Goal: Task Accomplishment & Management: Manage account settings

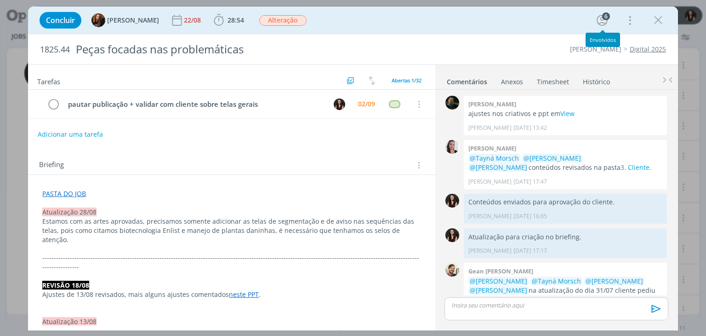
scroll to position [868, 0]
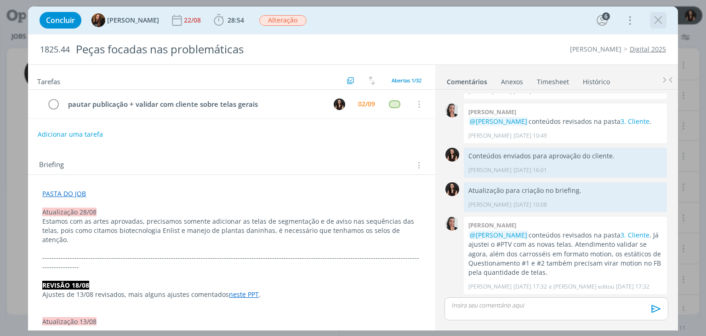
click at [662, 24] on icon "dialog" at bounding box center [658, 20] width 14 height 14
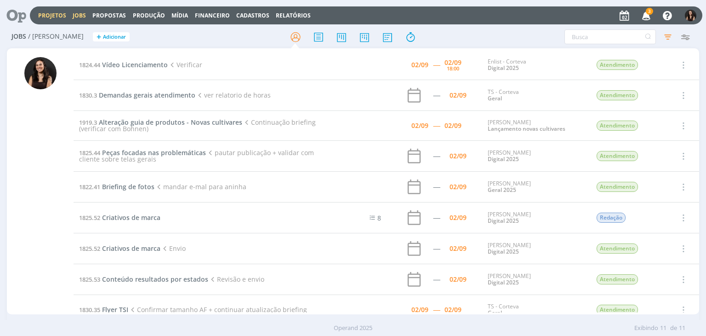
click at [40, 17] on link "Projetos" at bounding box center [52, 15] width 28 height 8
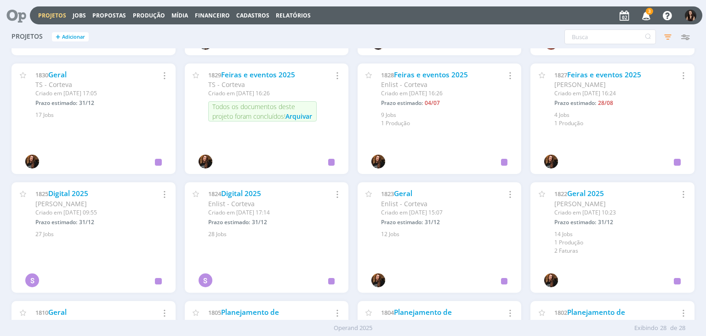
scroll to position [573, 0]
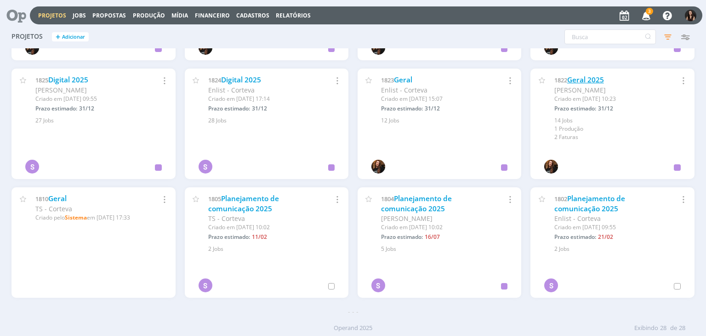
click at [581, 79] on link "Geral 2025" at bounding box center [585, 80] width 37 height 10
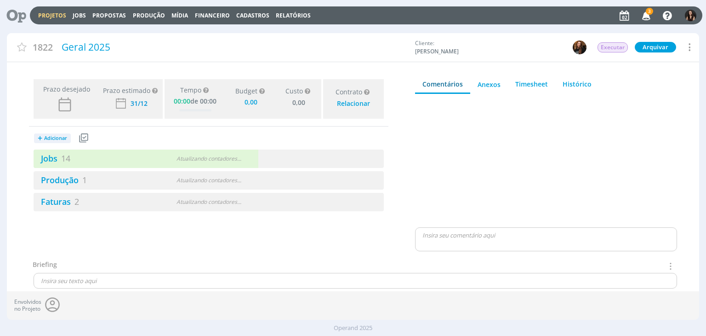
click at [55, 148] on div "+ Adicionar Projetos Jobs Propostas Produção Mídia Receitas Despesas Jobs 14 At…" at bounding box center [208, 168] width 359 height 85
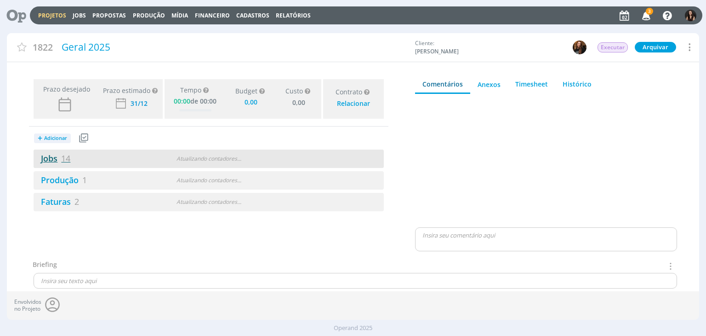
click at [55, 153] on link "Jobs 14" at bounding box center [52, 158] width 37 height 11
type input "0,00"
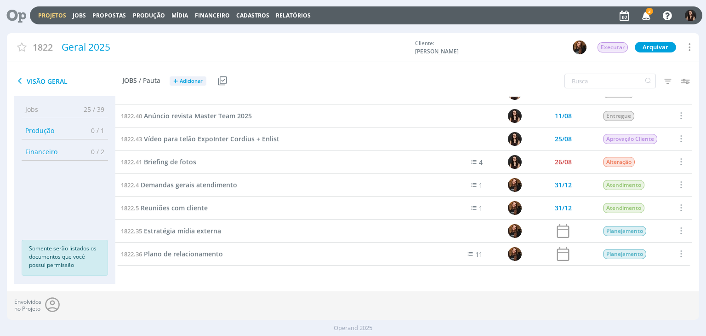
scroll to position [153, 0]
click at [177, 206] on span "Reuniões com cliente" at bounding box center [174, 208] width 67 height 9
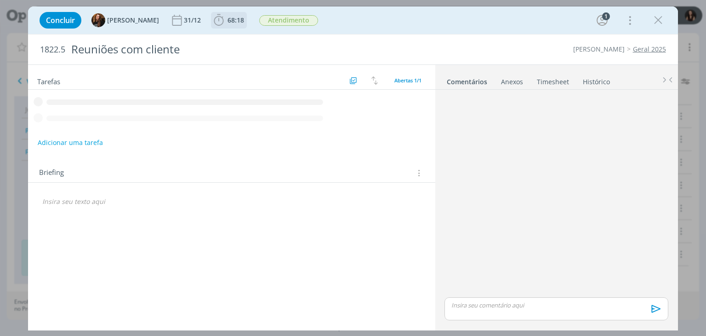
click at [228, 17] on span "68:18" at bounding box center [236, 20] width 17 height 9
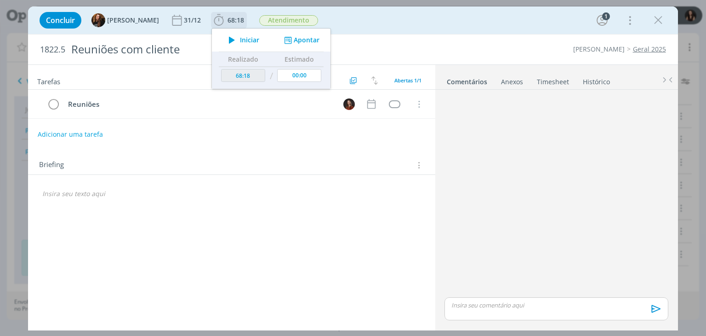
click at [305, 37] on button "Apontar" at bounding box center [301, 40] width 38 height 10
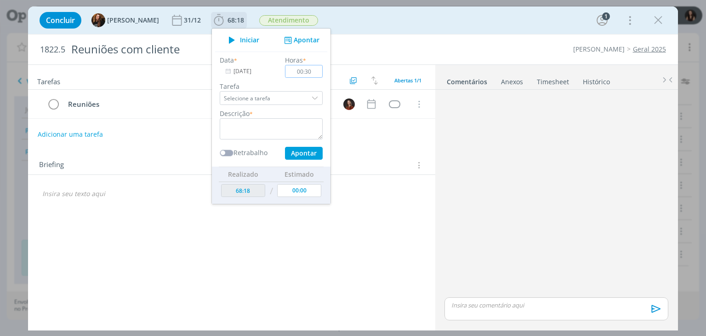
type input "00:30"
click at [289, 131] on textarea "dialog" at bounding box center [271, 128] width 103 height 21
type textarea "Reunião de follow com cliente"
click at [295, 149] on button "Apontar" at bounding box center [304, 153] width 38 height 13
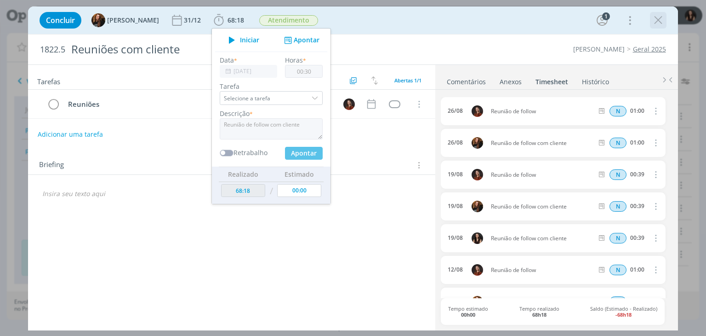
type input "00:00"
type input "68:48"
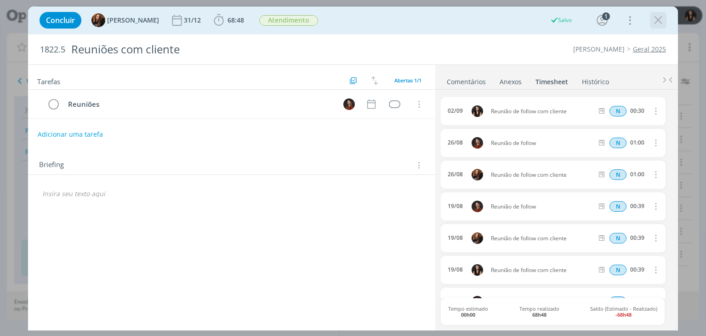
click at [654, 22] on icon "dialog" at bounding box center [658, 20] width 14 height 14
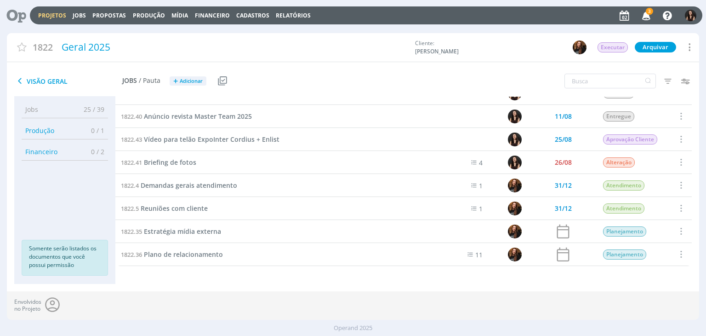
click at [43, 18] on link "Projetos" at bounding box center [52, 15] width 28 height 8
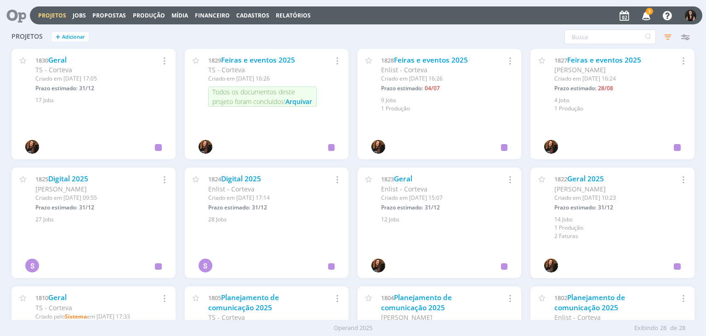
scroll to position [472, 0]
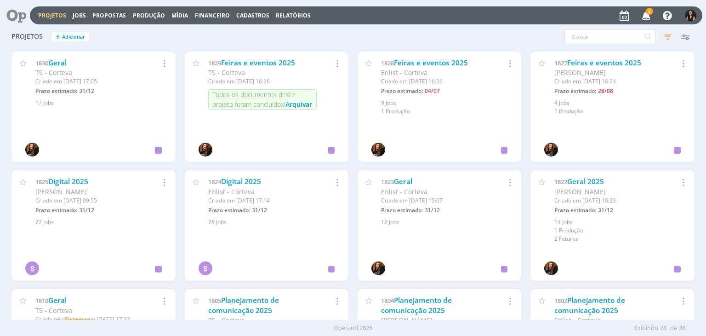
click at [61, 63] on link "Geral" at bounding box center [57, 63] width 18 height 10
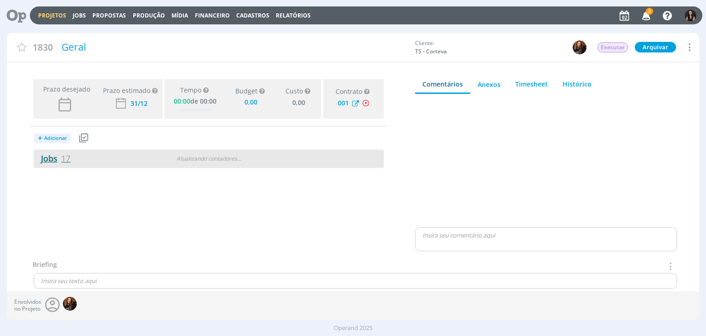
click at [50, 156] on link "Jobs 17" at bounding box center [52, 158] width 37 height 11
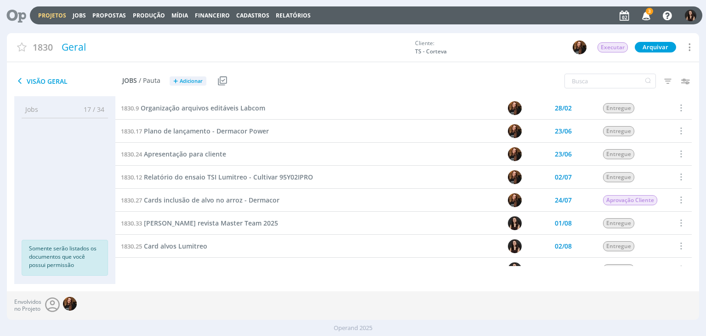
scroll to position [222, 0]
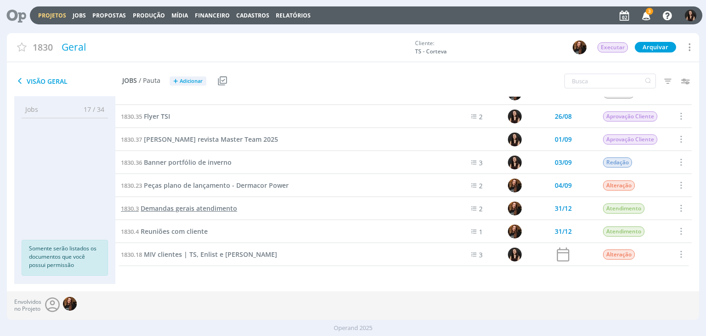
click at [178, 209] on span "Demandas gerais atendimento" at bounding box center [189, 208] width 97 height 9
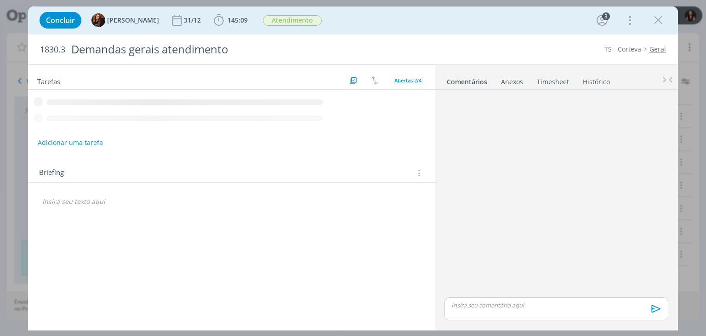
click at [652, 23] on icon "dialog" at bounding box center [658, 20] width 14 height 14
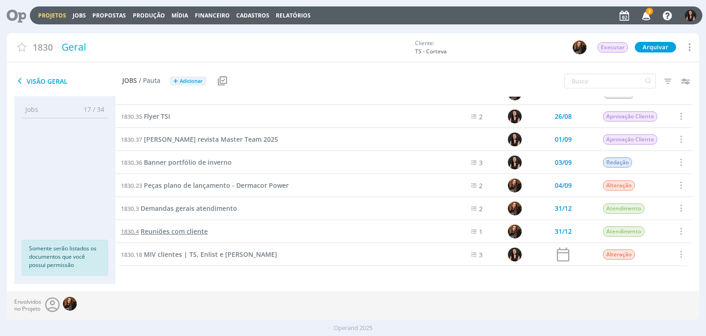
click at [173, 228] on span "Reuniões com cliente" at bounding box center [174, 231] width 67 height 9
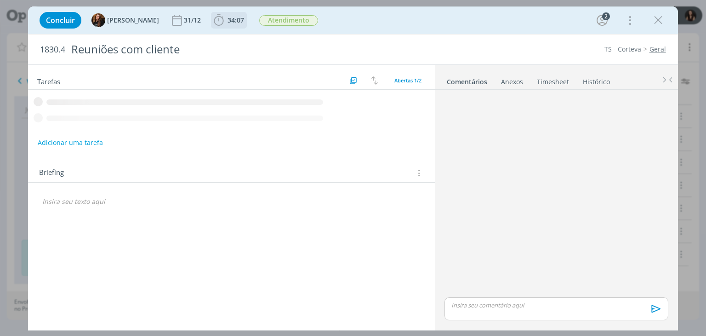
click at [228, 22] on span "34:07" at bounding box center [236, 20] width 17 height 9
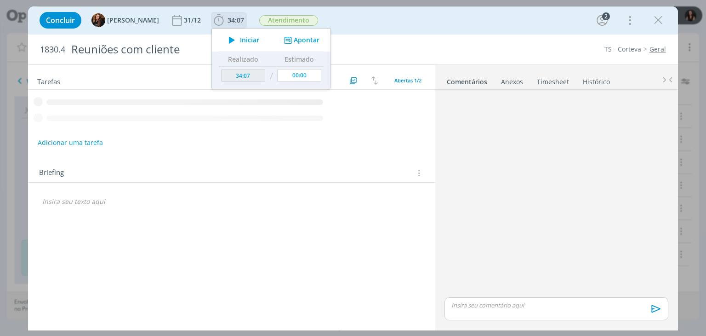
click at [292, 39] on button "Apontar" at bounding box center [301, 40] width 38 height 10
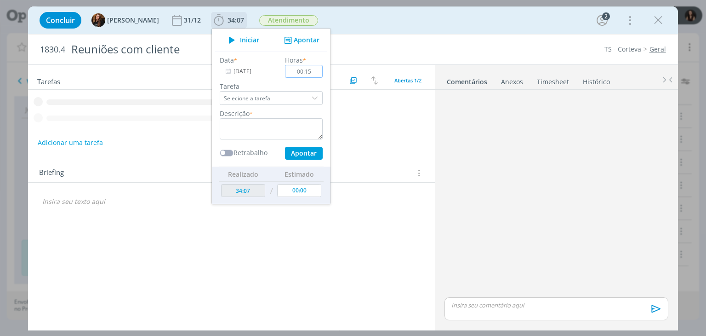
type input "00:15"
click at [275, 131] on textarea "dialog" at bounding box center [271, 128] width 103 height 21
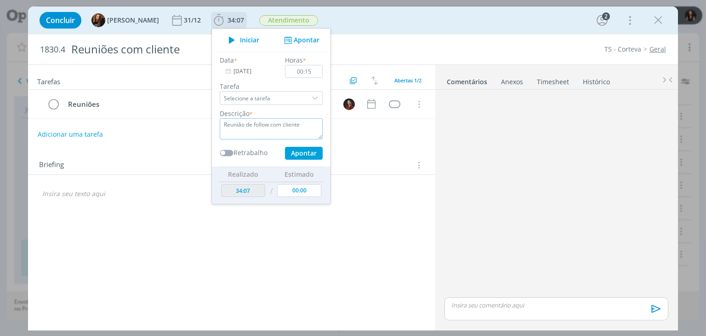
type textarea "Reunião de follow com cliente"
click at [314, 151] on button "Apontar" at bounding box center [304, 153] width 38 height 13
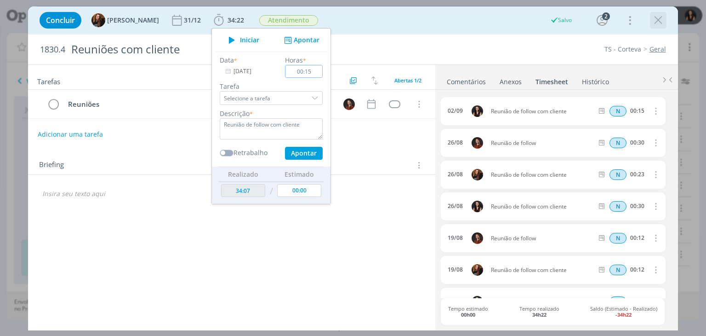
type input "00:00"
type input "34:22"
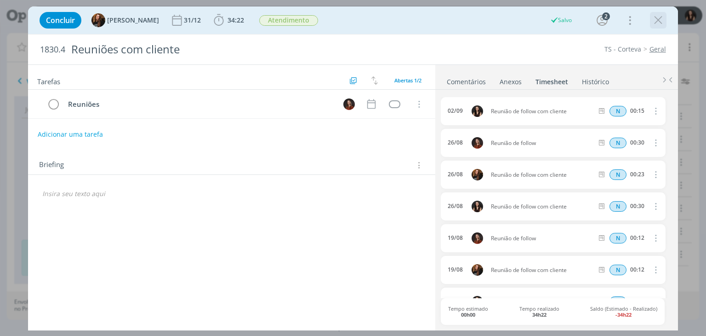
click at [656, 23] on icon "dialog" at bounding box center [658, 20] width 14 height 14
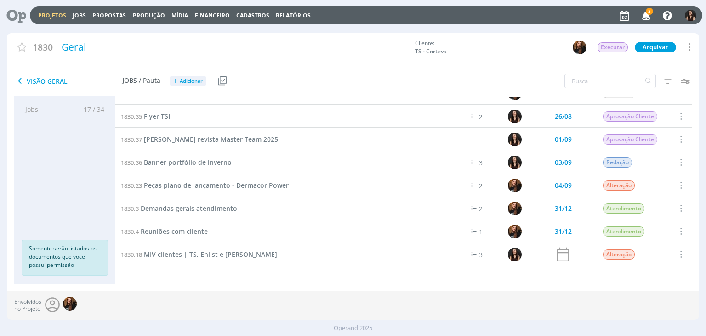
click at [649, 16] on icon "button" at bounding box center [647, 15] width 16 height 16
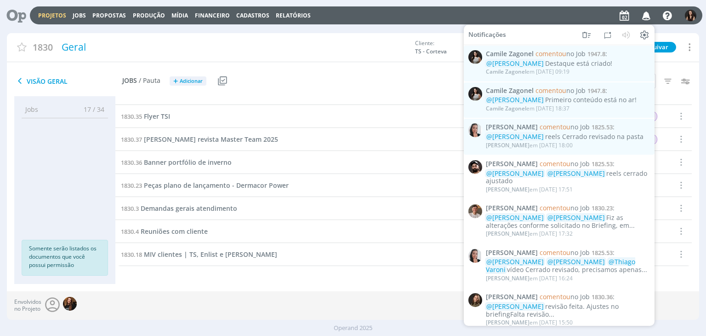
click at [397, 7] on div "Projetos Jobs Propostas Produção Mídia Financeiro Cadastros Relatórios Notifica…" at bounding box center [366, 15] width 673 height 18
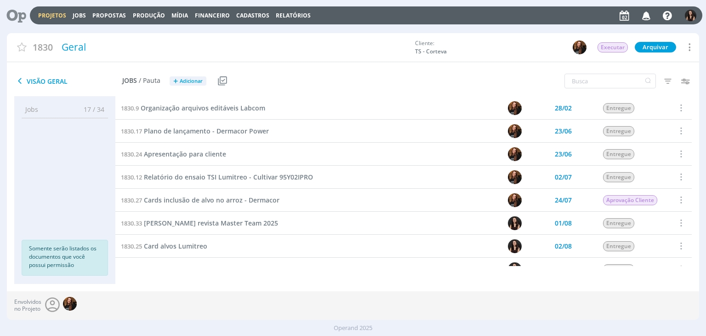
click at [49, 13] on link "Projetos" at bounding box center [52, 15] width 28 height 8
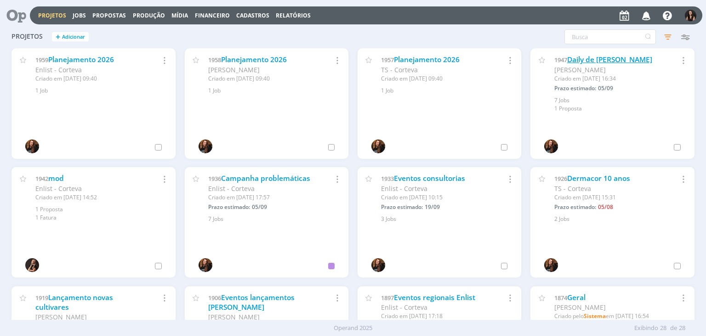
click at [592, 59] on link "Daily de [PERSON_NAME]" at bounding box center [609, 60] width 85 height 10
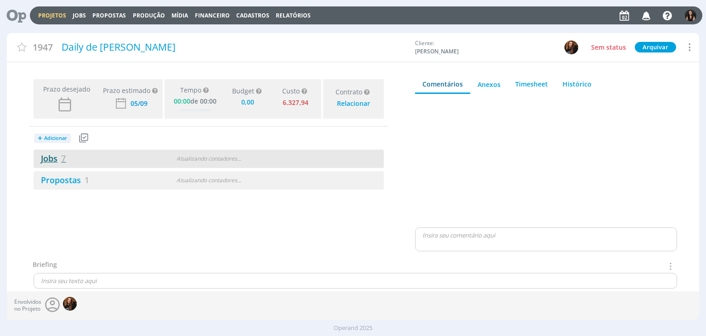
type input "0,00"
click at [52, 157] on link "Jobs 7" at bounding box center [50, 158] width 32 height 11
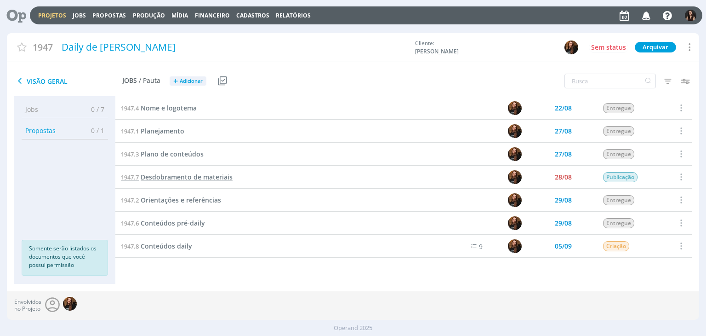
click at [185, 180] on span "Desdobramento de materiais" at bounding box center [187, 176] width 92 height 9
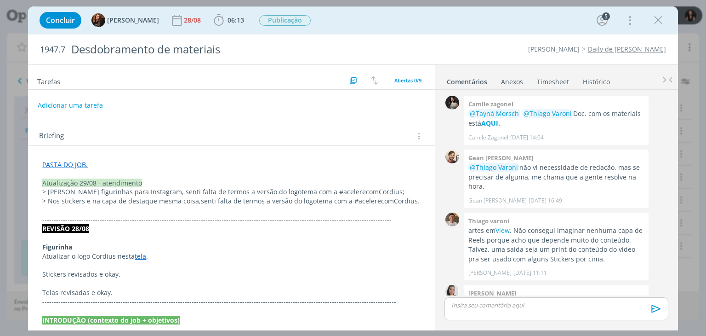
scroll to position [418, 0]
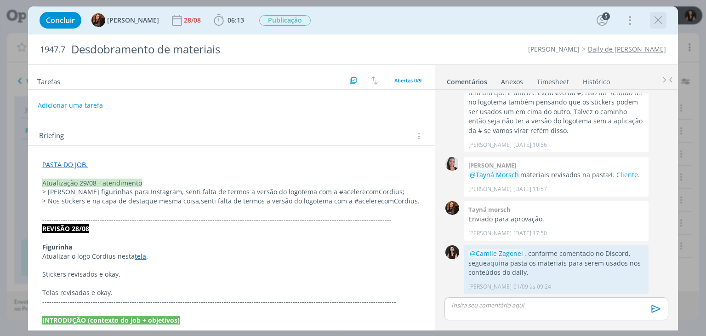
click at [659, 22] on icon "dialog" at bounding box center [658, 20] width 14 height 14
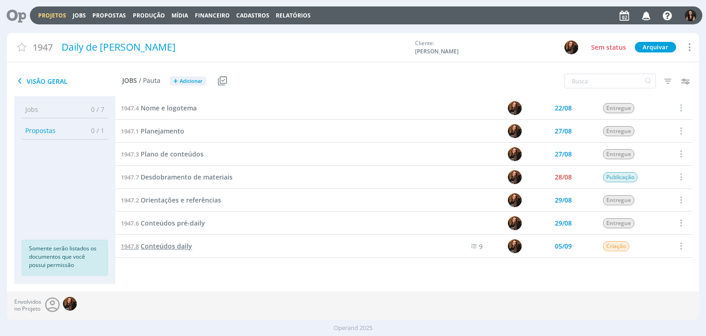
click at [154, 245] on span "Conteúdos daily" at bounding box center [166, 245] width 51 height 9
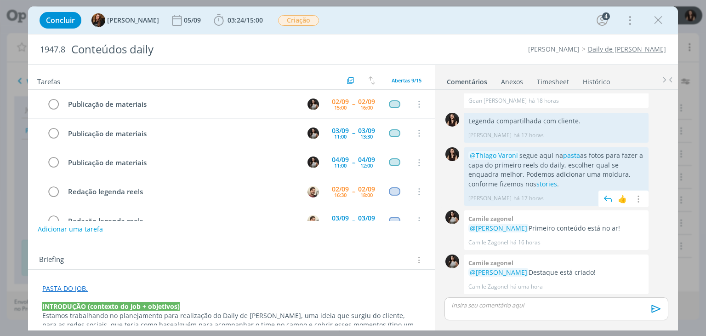
scroll to position [37, 0]
click at [78, 227] on button "Adicionar uma tarefa" at bounding box center [69, 229] width 65 height 16
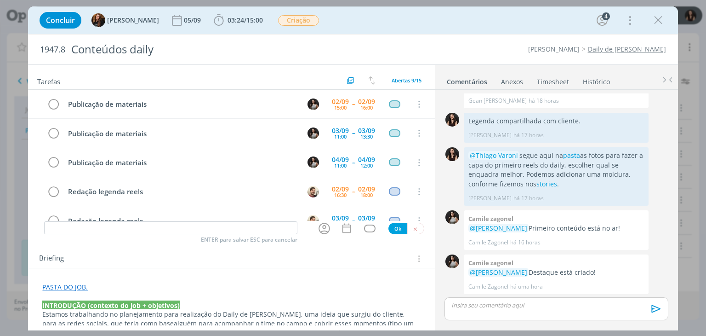
click at [83, 232] on input "dialog" at bounding box center [170, 227] width 253 height 13
click at [240, 8] on div "Concluir Tayná Morsch 05/09 03:24 / 15:00 Iniciar Apontar Data * 02/09/2025 Hor…" at bounding box center [353, 20] width 650 height 28
click at [244, 17] on span "/" at bounding box center [245, 20] width 2 height 9
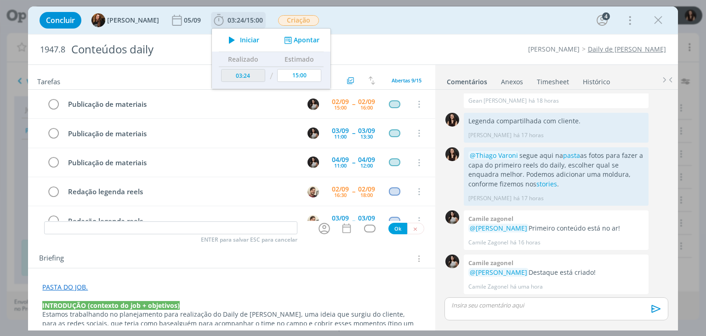
click at [240, 38] on span "Iniciar" at bounding box center [249, 40] width 19 height 6
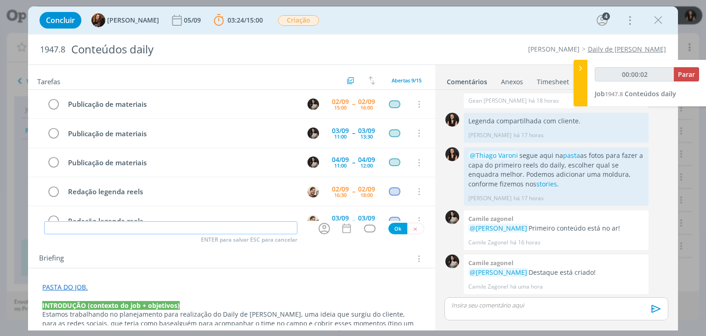
click at [173, 226] on input "dialog" at bounding box center [170, 227] width 253 height 13
type input "00:00:07"
type input "u"
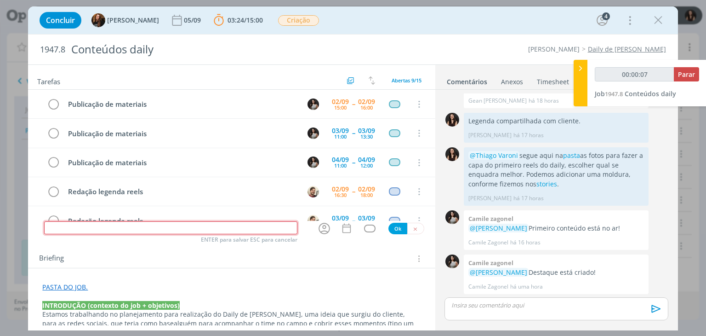
type input "00:00:08"
type input "m"
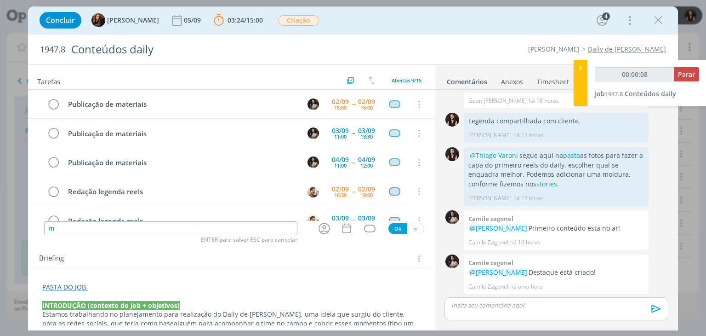
type input "00:00:09"
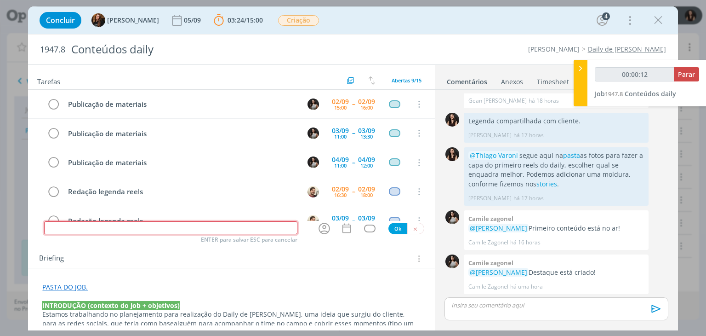
type input "00:00:13"
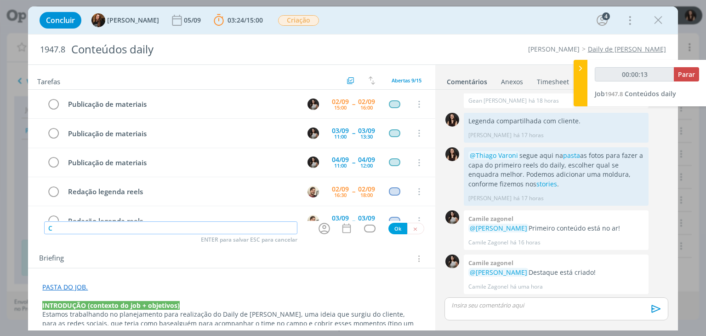
type input "Cr"
type input "00:00:14"
type input "Criação"
type input "00:00:15"
type input "Criação de GC"
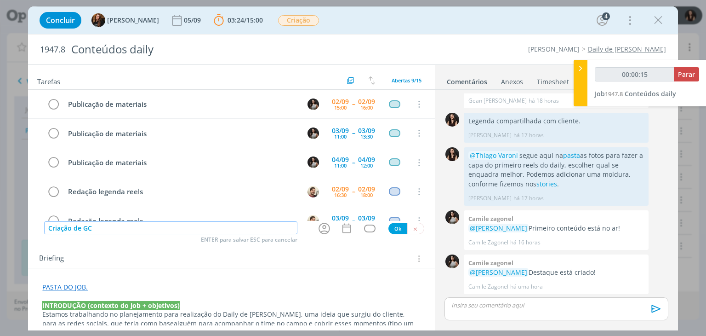
type input "00:00:16"
type input "Criação de GC par"
type input "00:00:17"
type input "Criação de GC para reels"
type input "00:00:18"
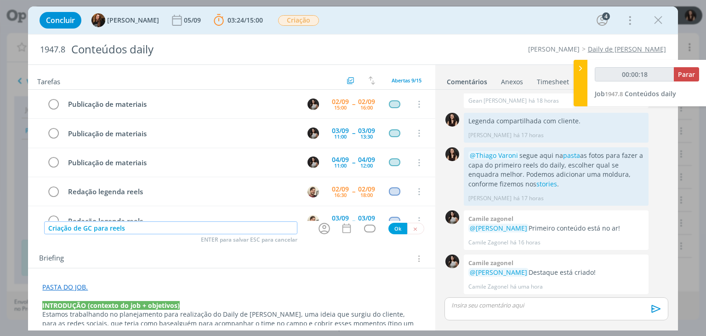
type input "Criação de GC para reels"
type input "00:00:19"
click at [321, 227] on icon "dialog" at bounding box center [324, 227] width 11 height 11
type input "Criação de GC para reels"
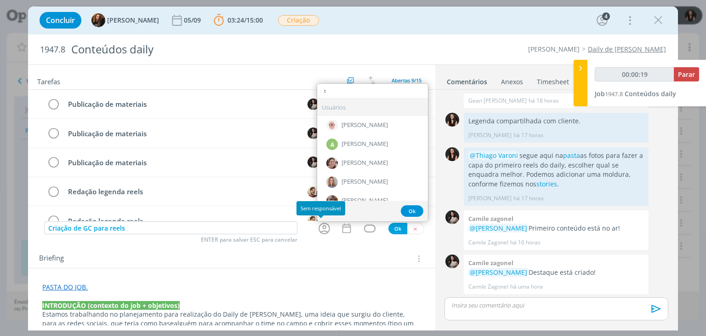
type input "th"
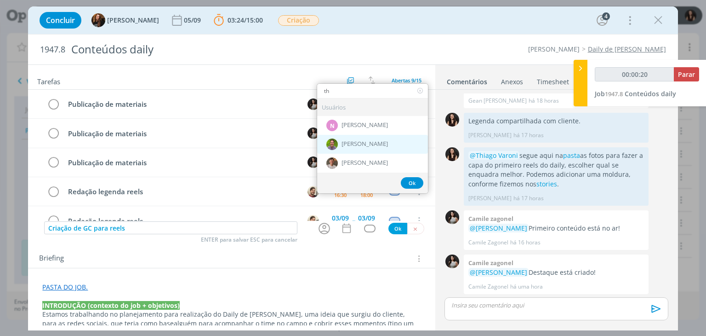
type input "00:00:21"
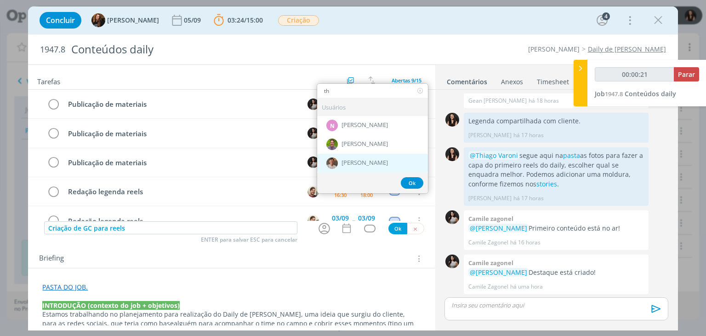
type input "th"
click at [342, 164] on span "[PERSON_NAME]" at bounding box center [365, 162] width 46 height 7
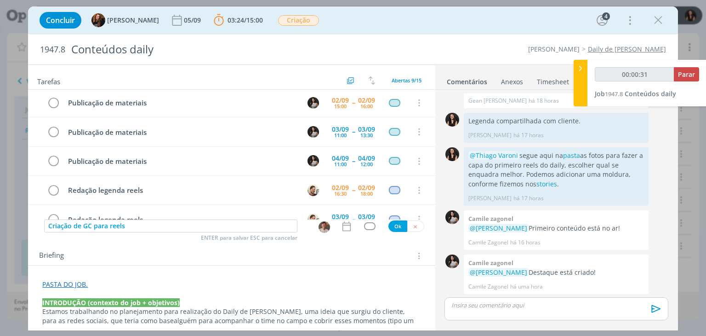
scroll to position [0, 0]
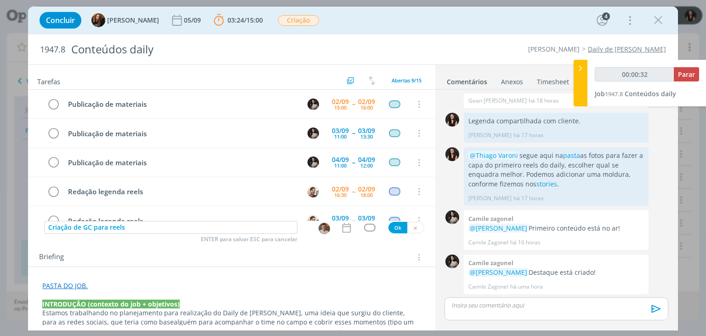
click at [105, 294] on p "dialog" at bounding box center [231, 294] width 378 height 9
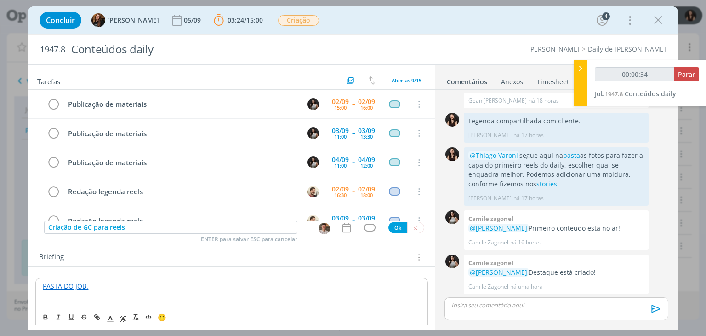
type input "00:00:35"
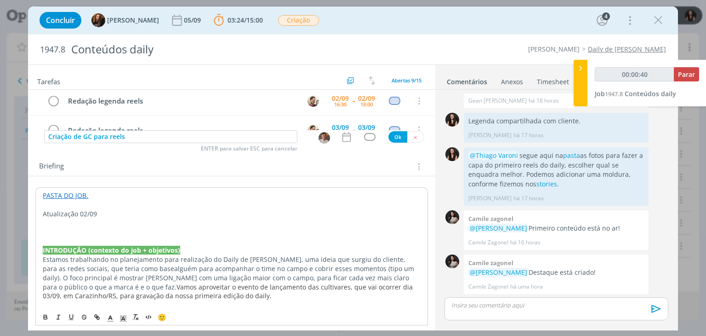
scroll to position [93, 0]
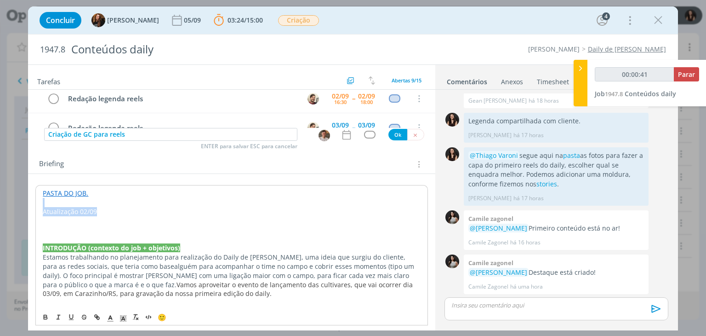
drag, startPoint x: 101, startPoint y: 212, endPoint x: 38, endPoint y: 221, distance: 64.1
click at [126, 314] on icon "dialog" at bounding box center [123, 318] width 8 height 8
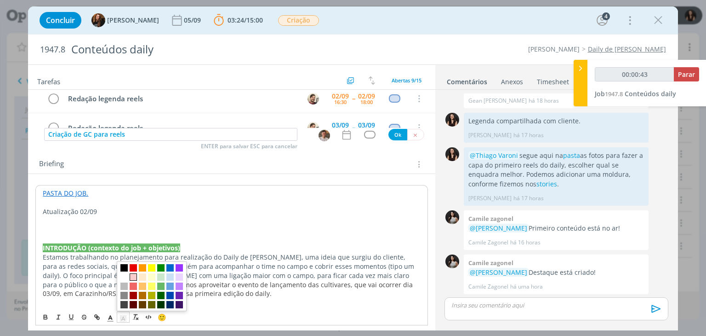
drag, startPoint x: 133, startPoint y: 276, endPoint x: 105, endPoint y: 254, distance: 35.0
click at [132, 275] on span "dialog" at bounding box center [133, 276] width 7 height 7
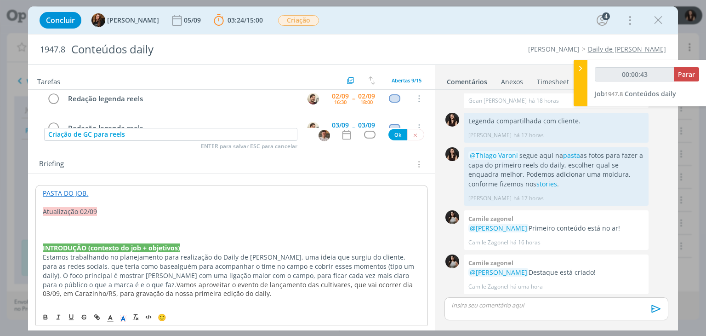
click at [65, 221] on p "dialog" at bounding box center [231, 220] width 377 height 9
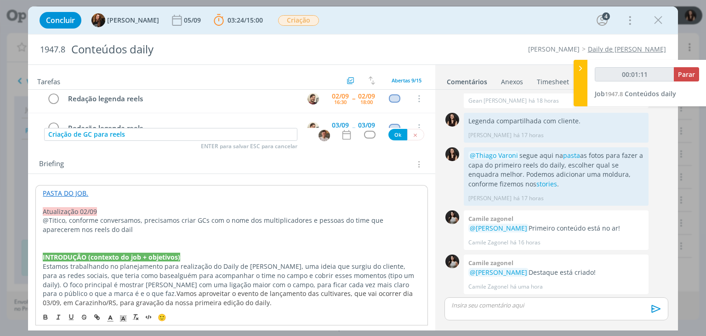
scroll to position [37, 0]
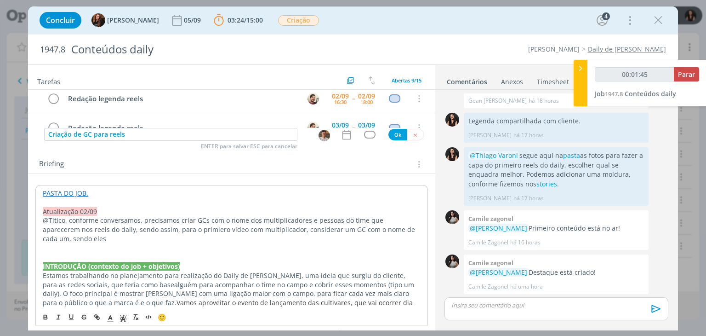
drag, startPoint x: 393, startPoint y: 235, endPoint x: 317, endPoint y: 228, distance: 76.6
click at [317, 228] on p "@Titico, conforme conversamos, precisamos criar GCs com o nome dos multiplicado…" at bounding box center [231, 230] width 377 height 28
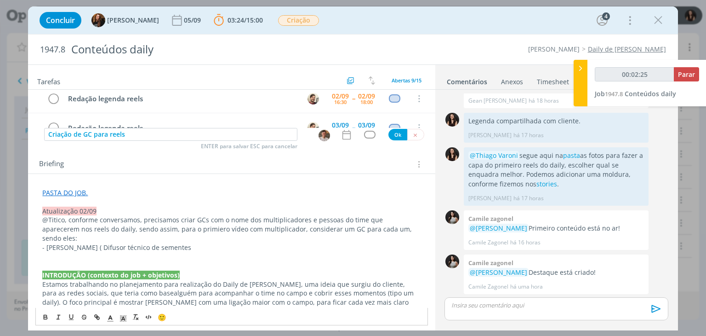
click at [93, 243] on p "- Rodrigo Feron ( Difusor técnico de sementes" at bounding box center [231, 247] width 378 height 9
click at [193, 243] on p "- Rodrigo Feron (Difusor técnico de sementes" at bounding box center [231, 247] width 378 height 9
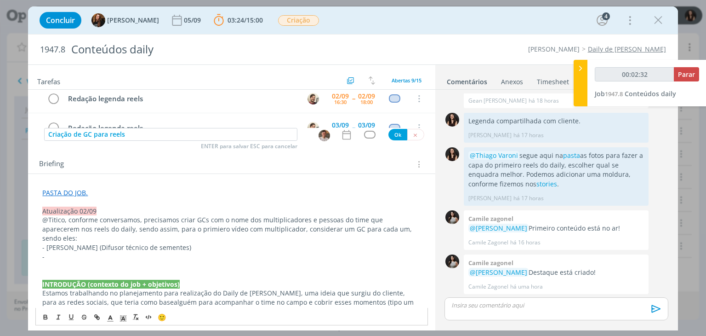
scroll to position [47, 0]
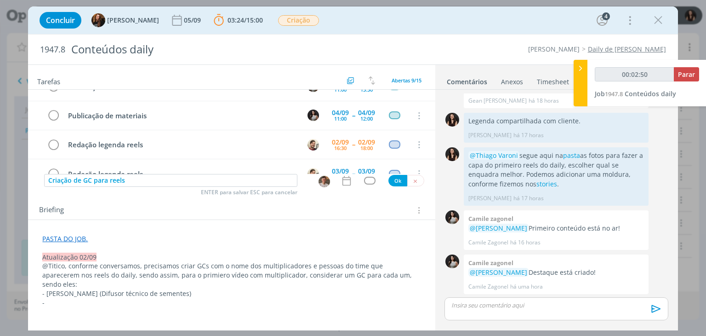
click at [171, 307] on p "dialog" at bounding box center [231, 311] width 378 height 9
click at [171, 298] on p "-" at bounding box center [231, 302] width 378 height 9
click at [162, 298] on p "- Marcela Lange (" at bounding box center [231, 302] width 378 height 9
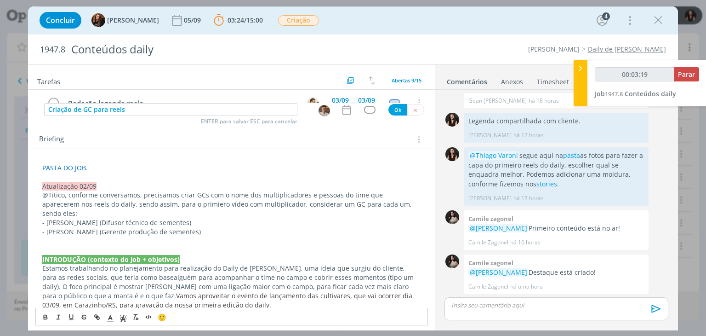
scroll to position [139, 0]
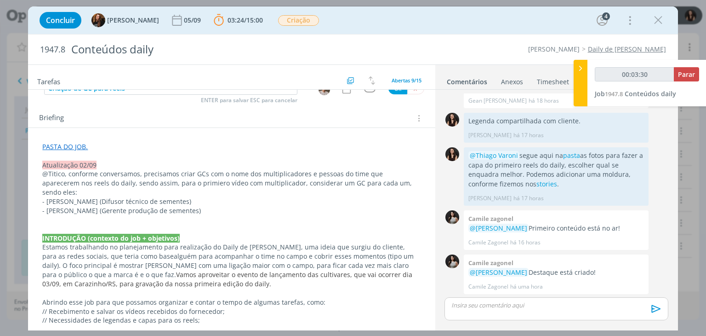
click at [122, 206] on p "- Marcela Lange (Gerente produção de sementes)" at bounding box center [231, 210] width 378 height 9
click at [160, 206] on p "- Marcela Lange (Gerente Produção de sementes)" at bounding box center [231, 210] width 378 height 9
click at [118, 197] on p "- Rodrigo Feron (Difusor técnico de sementes)" at bounding box center [231, 201] width 378 height 9
click at [154, 197] on p "- Rodrigo Feron (Difusor Técnico de sementes)" at bounding box center [231, 201] width 378 height 9
click at [151, 197] on p "- Rodrigo Feron (Difusor Técnico de sementes)" at bounding box center [231, 201] width 378 height 9
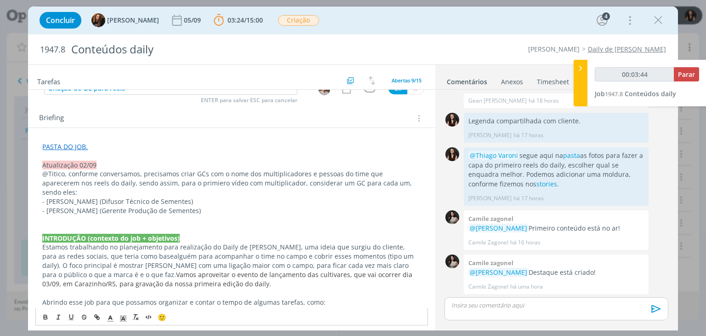
click at [212, 215] on p "dialog" at bounding box center [231, 219] width 378 height 9
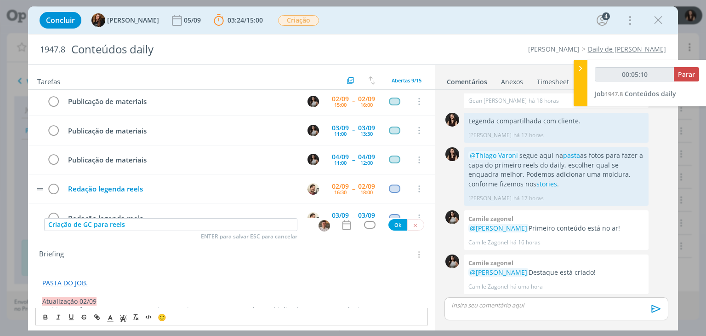
scroll to position [0, 0]
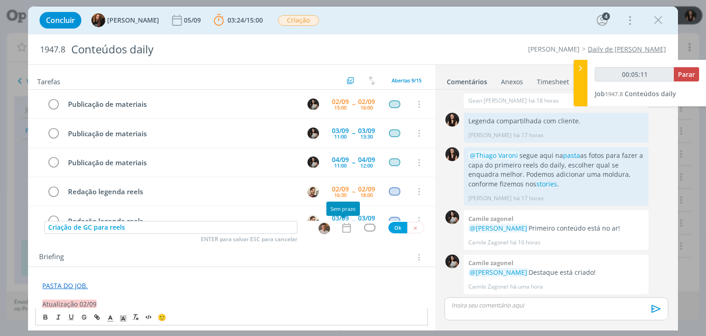
click at [344, 230] on icon "dialog" at bounding box center [347, 228] width 12 height 12
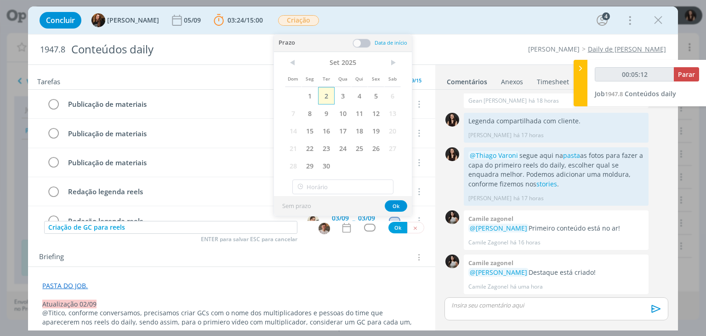
click at [325, 93] on span "2" at bounding box center [326, 95] width 17 height 17
click at [364, 37] on div "Prazo Data de início" at bounding box center [343, 42] width 138 height 17
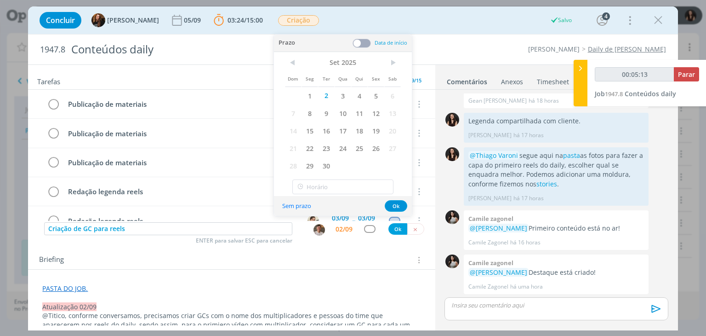
click at [363, 40] on span at bounding box center [362, 43] width 18 height 9
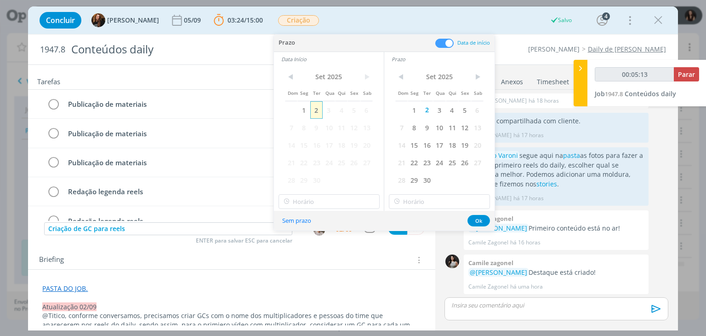
click at [318, 108] on span "2" at bounding box center [316, 109] width 12 height 17
type input "00:05:14"
click at [318, 209] on div "< Set 2025 > Dom Seg Ter Qua Qui Sex Sab 1 2 3 4 5 6 7 8 9 10 11 12 13 14 15 16…" at bounding box center [329, 138] width 110 height 144
type input "11:00"
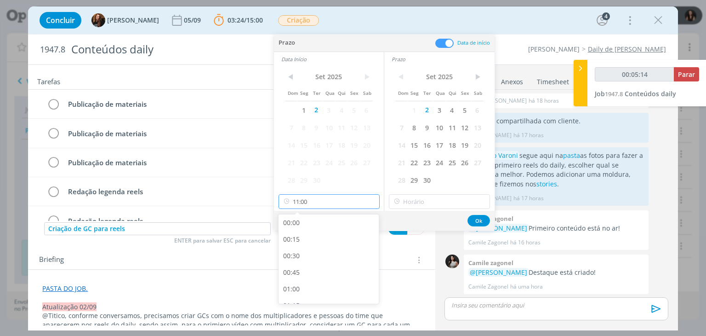
click at [320, 204] on input "11:00" at bounding box center [329, 201] width 101 height 15
type input "00:05:16"
click at [307, 261] on div "10:30" at bounding box center [330, 259] width 103 height 17
type input "10:30"
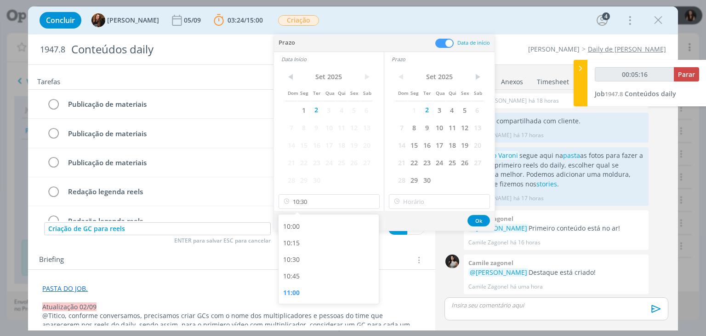
type input "00:05:17"
type input "11:00"
click at [410, 206] on input "11:00" at bounding box center [439, 201] width 101 height 15
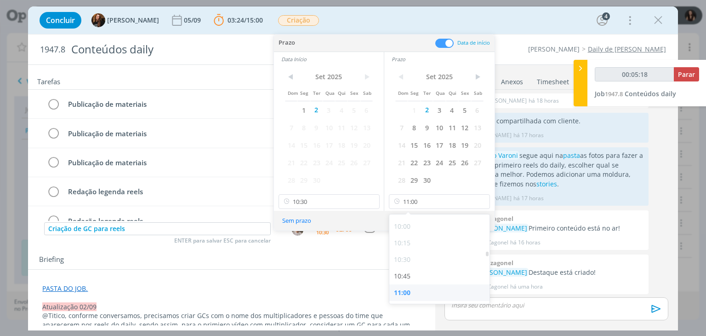
click at [423, 293] on div "11:00" at bounding box center [440, 292] width 103 height 17
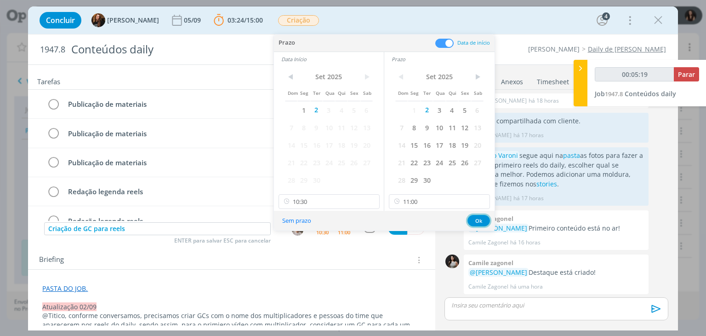
click at [471, 215] on button "Ok" at bounding box center [479, 220] width 23 height 11
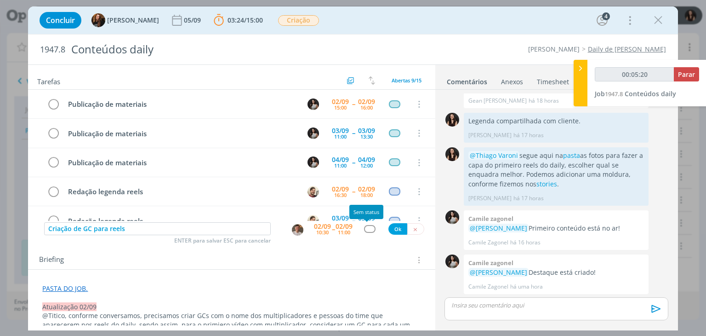
click at [366, 227] on div "dialog" at bounding box center [369, 229] width 11 height 8
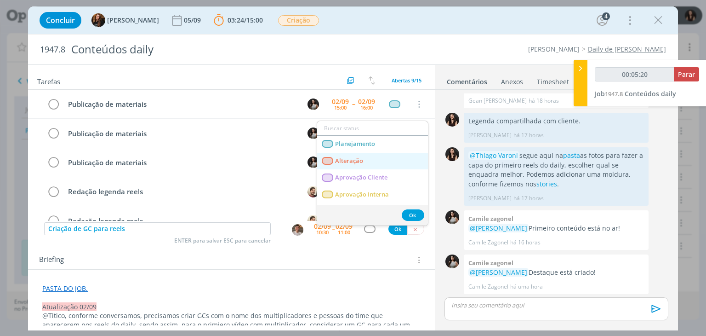
type input "00:05:21"
type input "c"
type input "00:05:22"
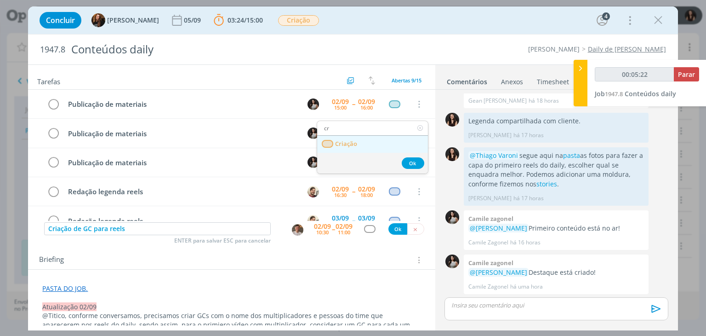
type input "cr"
click at [354, 141] on span "Criação" at bounding box center [347, 143] width 22 height 7
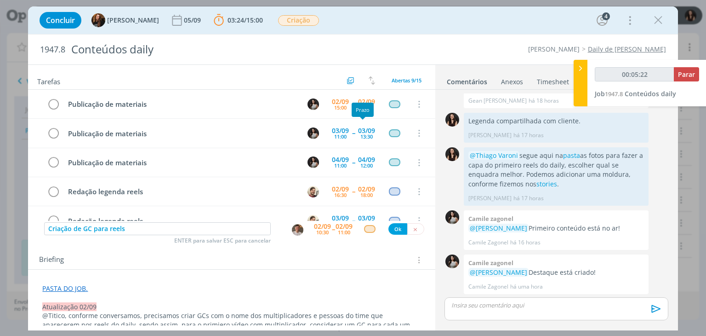
type input "00:05:23"
click at [390, 227] on button "Ok" at bounding box center [397, 228] width 19 height 11
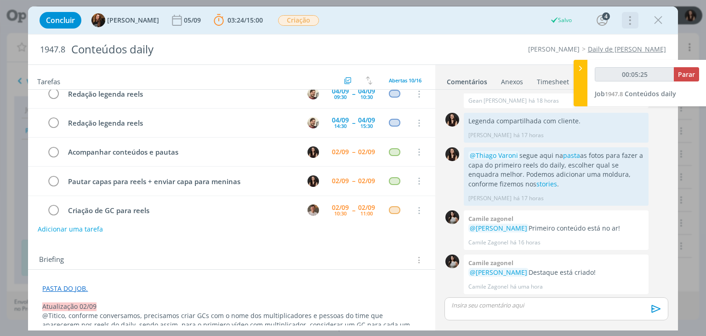
click at [636, 19] on div "Mais Informações Copiar Link Duplicar Job Mover Job de Projeto Exportar/Imprimi…" at bounding box center [630, 20] width 17 height 17
click at [633, 18] on icon "dialog" at bounding box center [629, 20] width 13 height 15
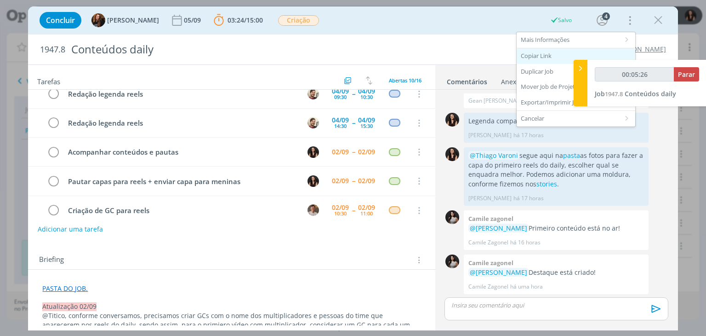
click at [542, 56] on div "Copiar Link" at bounding box center [576, 56] width 119 height 16
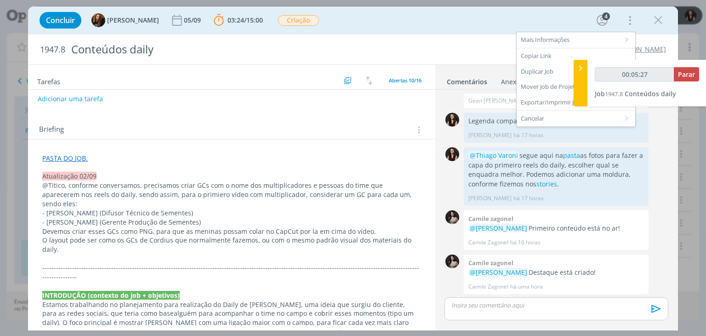
scroll to position [184, 0]
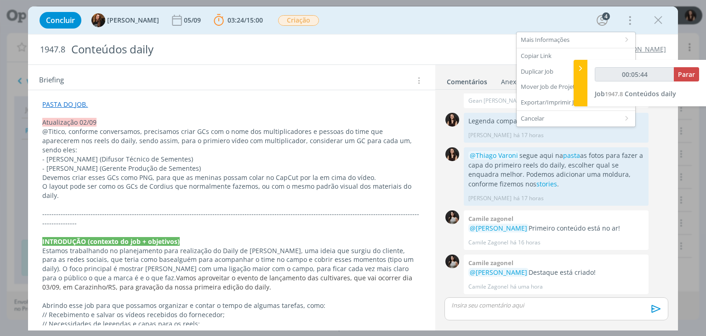
click at [331, 188] on p "O layout pode ser como os GCs de Cordius que normalmente fazemos, ou com o mesm…" at bounding box center [231, 191] width 378 height 18
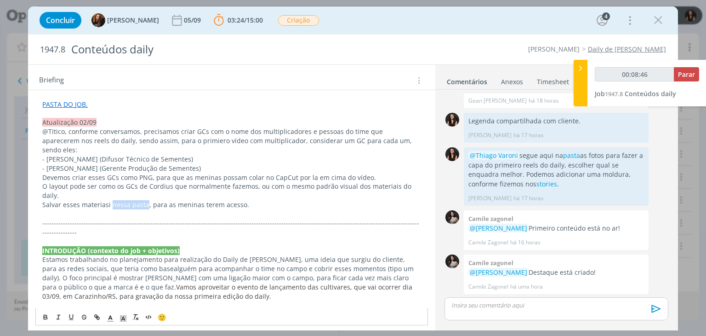
drag, startPoint x: 112, startPoint y: 194, endPoint x: 144, endPoint y: 194, distance: 32.2
click at [144, 200] on p "Salvar esses materiasi nessa pasta, para as meninas terem acesso." at bounding box center [231, 204] width 378 height 9
type input "00:08:48"
click at [97, 314] on icon "dialog" at bounding box center [96, 316] width 7 height 7
paste input "https://drive.google.com/drive/folders/1Uk2I709_bHCPtIp7BaGMOe4213pjyaq1"
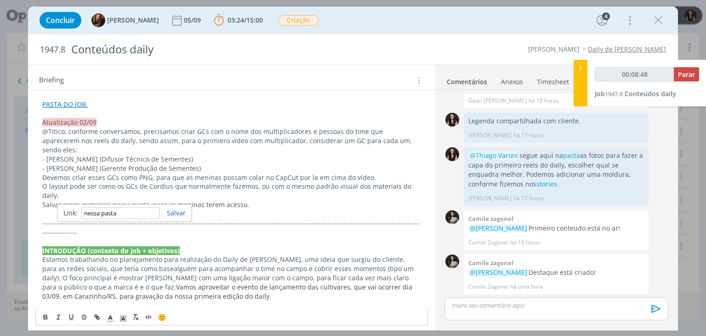
type input "https://drive.google.com/drive/folders/1Uk2I709_bHCPtIp7BaGMOe4213pjyaq1"
type input "00:08:49"
type input "https://drive.google.com/drive/folders/1Uk2I709_bHCPtIp7BaGMOe4213pjyaq1"
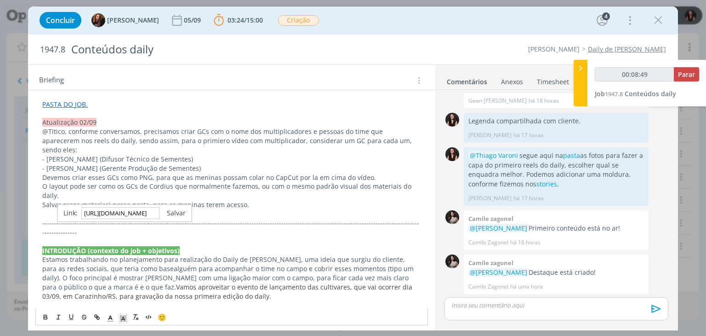
click at [171, 210] on link "dialog" at bounding box center [173, 212] width 26 height 9
click at [105, 200] on p "Salvar esses materiasi nessa pasta , para as meninas terem acesso." at bounding box center [231, 204] width 378 height 9
click at [339, 173] on p "Devemos criar esses GCs como PNG, para que as meninas possam colar no CapCut po…" at bounding box center [231, 177] width 378 height 9
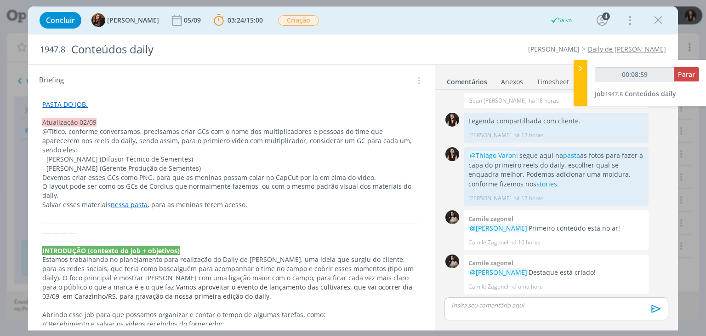
click at [127, 200] on link "nessa pasta" at bounding box center [129, 204] width 37 height 9
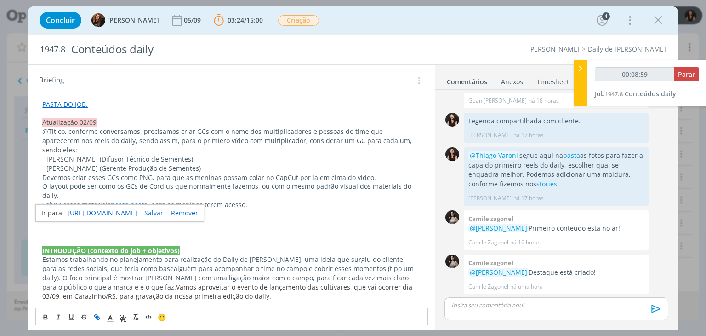
click at [125, 213] on link "https://drive.google.com/drive/folders/1Uk2I709_bHCPtIp7BaGMOe4213pjyaq1" at bounding box center [102, 213] width 69 height 12
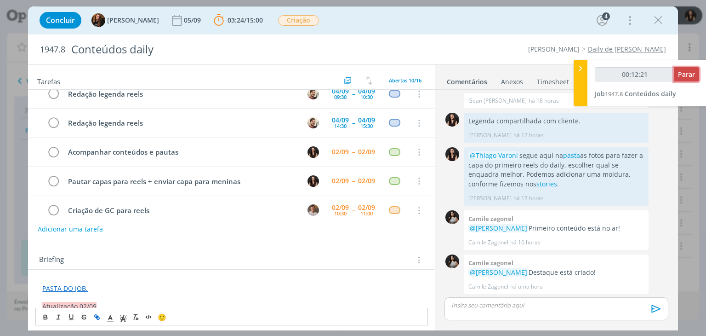
click at [688, 74] on span "Parar" at bounding box center [686, 74] width 17 height 9
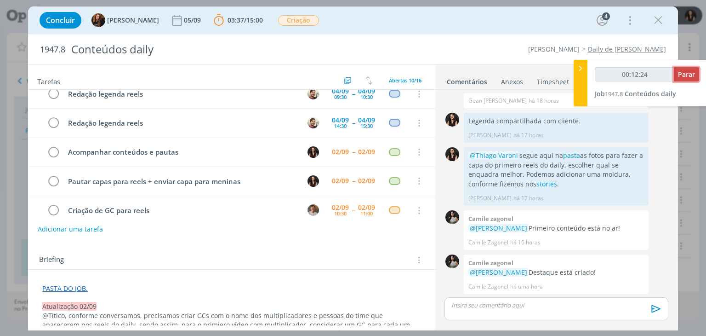
click at [684, 72] on span "Parar" at bounding box center [686, 74] width 17 height 9
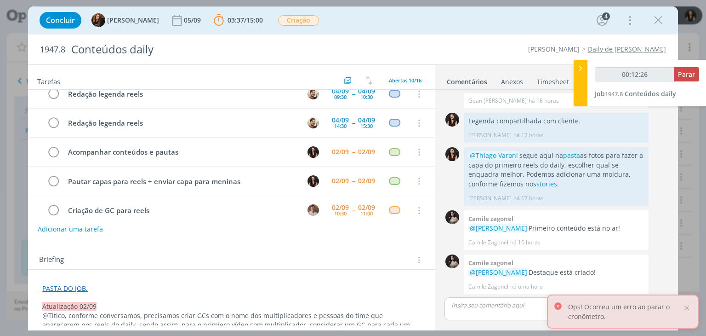
click at [689, 303] on div "Ops! Ocorreu um erro ao parar o cronômetro." at bounding box center [623, 311] width 152 height 34
click at [689, 306] on div at bounding box center [687, 307] width 8 height 8
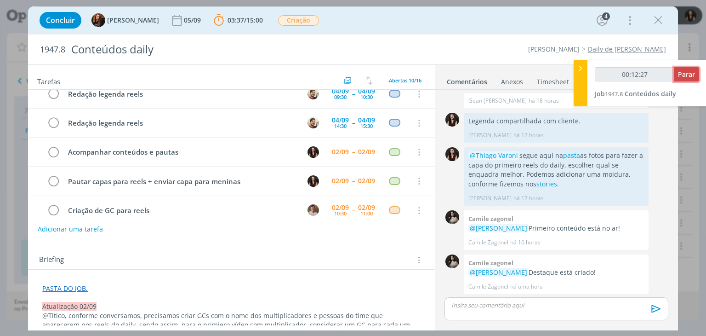
click at [682, 75] on span "Parar" at bounding box center [686, 74] width 17 height 9
type input "00:13:00"
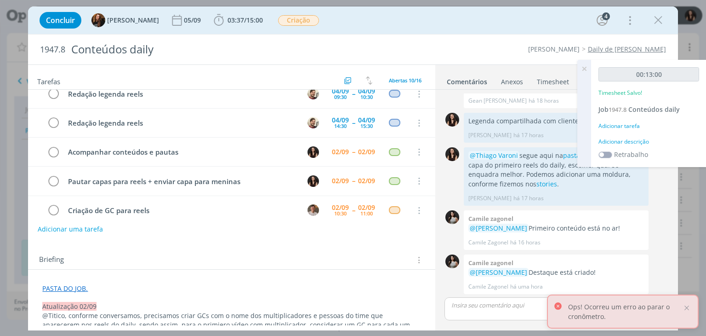
click at [640, 143] on div "Adicionar descrição" at bounding box center [649, 141] width 101 height 8
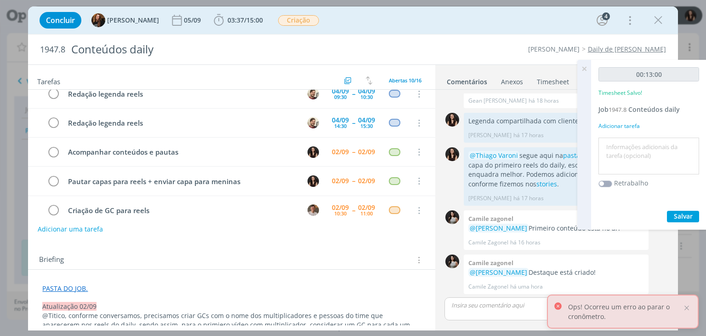
click at [638, 150] on textarea at bounding box center [649, 156] width 96 height 33
type textarea "Atualização pautas e briefing"
click at [683, 211] on span "Salvar" at bounding box center [683, 215] width 19 height 9
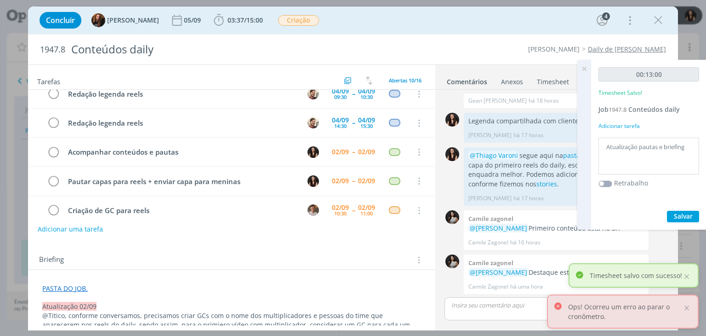
click at [584, 70] on icon at bounding box center [584, 69] width 17 height 18
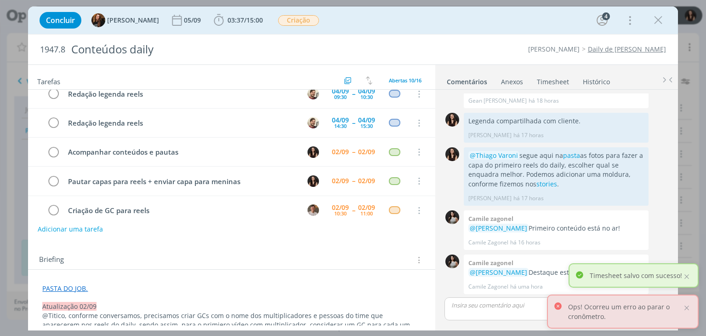
click at [682, 312] on p "Ops! Ocorreu um erro ao parar o cronômetro." at bounding box center [625, 311] width 114 height 19
click at [684, 309] on div at bounding box center [687, 307] width 8 height 8
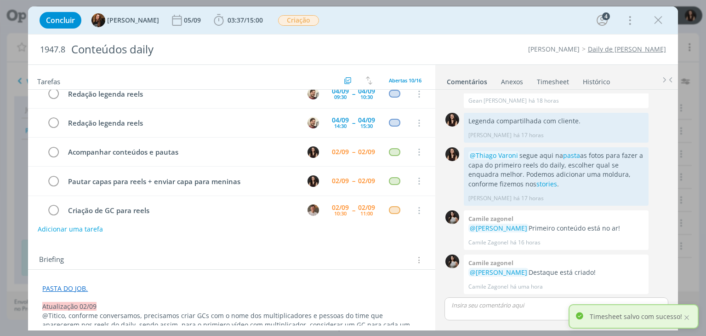
click at [684, 309] on div "Timesheet salvo com sucesso!" at bounding box center [634, 316] width 130 height 24
click at [687, 314] on div at bounding box center [687, 317] width 8 height 8
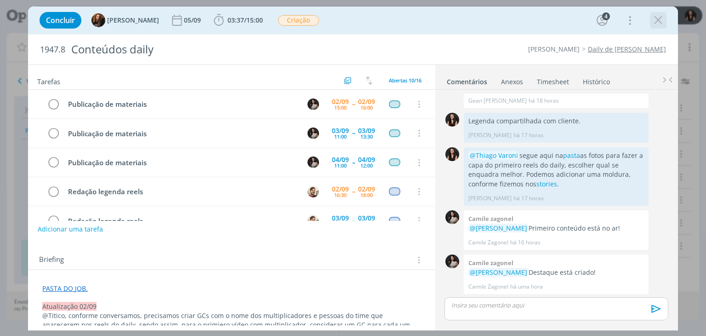
click at [658, 22] on icon "dialog" at bounding box center [658, 20] width 14 height 14
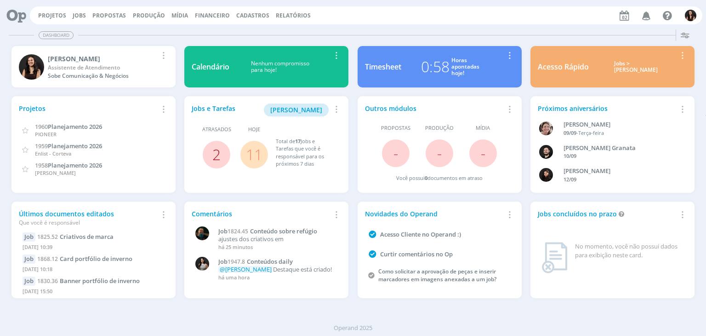
click at [217, 160] on link "2" at bounding box center [216, 154] width 8 height 20
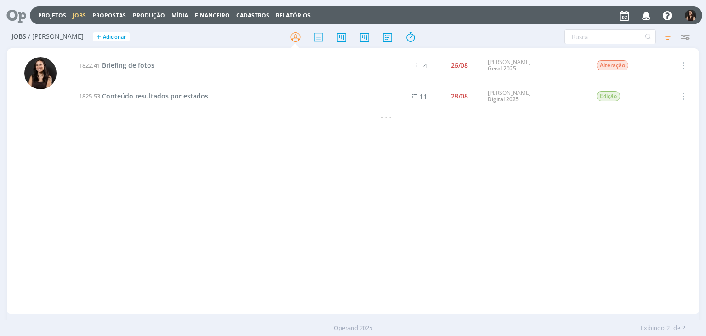
click at [15, 17] on icon at bounding box center [13, 15] width 19 height 18
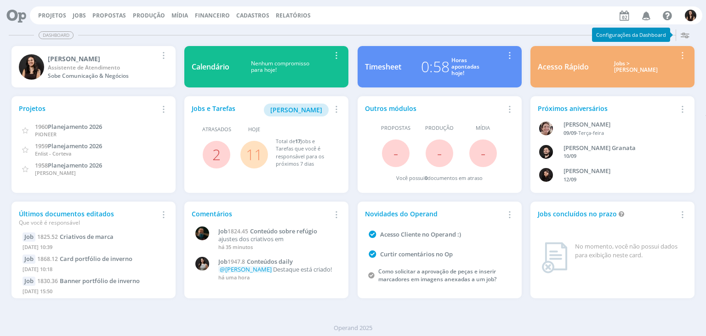
click at [252, 158] on link "11" at bounding box center [254, 154] width 17 height 20
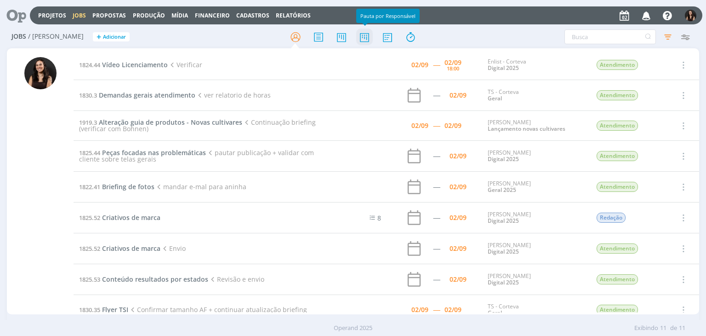
click at [363, 38] on icon at bounding box center [364, 37] width 17 height 18
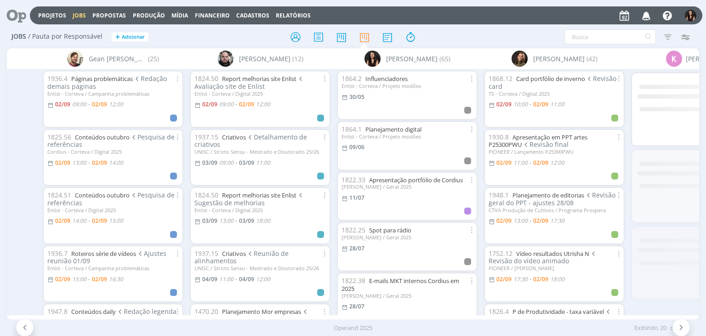
scroll to position [0, 2407]
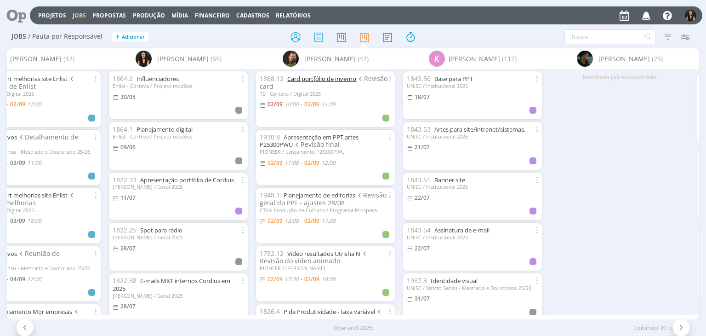
click at [334, 76] on link "Card portfólio de inverno" at bounding box center [321, 78] width 69 height 8
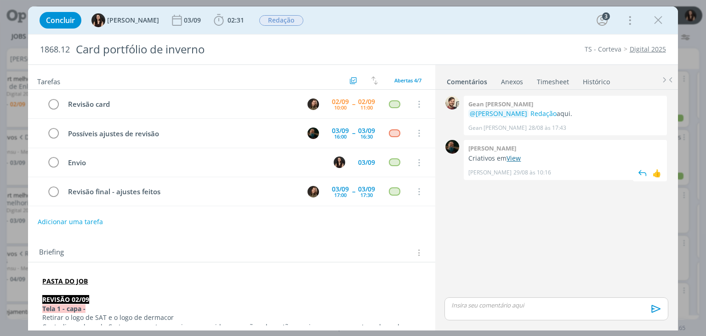
click at [516, 158] on link "View" at bounding box center [514, 158] width 14 height 9
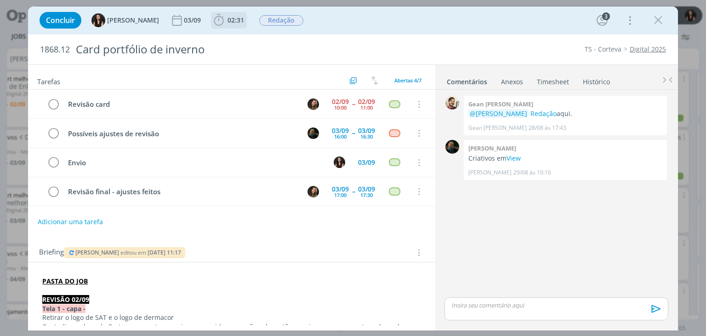
click at [228, 21] on span "02:31" at bounding box center [236, 20] width 17 height 9
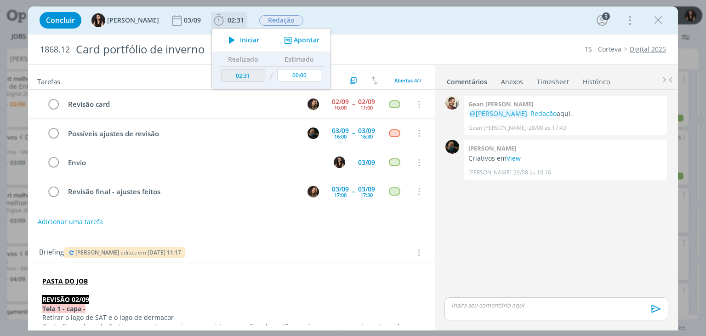
drag, startPoint x: 278, startPoint y: 40, endPoint x: 285, endPoint y: 47, distance: 10.1
click at [282, 40] on icon "dialog" at bounding box center [287, 40] width 11 height 9
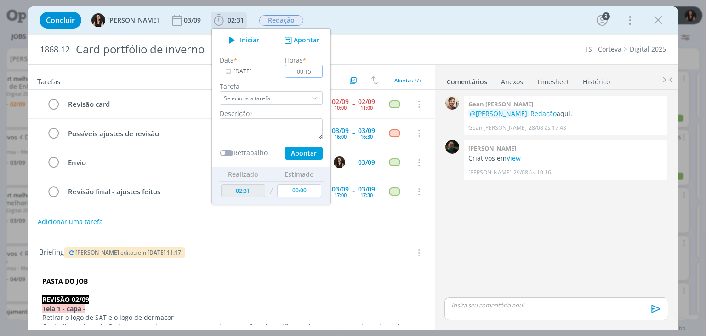
type input "00:15"
click at [276, 140] on div "Data * 02/09/2025 Horas * 00:15 Tarefa Selecione a tarefa Descrição * Retrabalh…" at bounding box center [271, 107] width 112 height 104
click at [280, 131] on textarea "dialog" at bounding box center [271, 128] width 103 height 21
type textarea "Conferência sobre ajustes com revisão"
click at [285, 143] on div "Data * 02/09/2025 Horas * 00:15 Tarefa Selecione a tarefa Descrição * Conferênc…" at bounding box center [271, 107] width 112 height 104
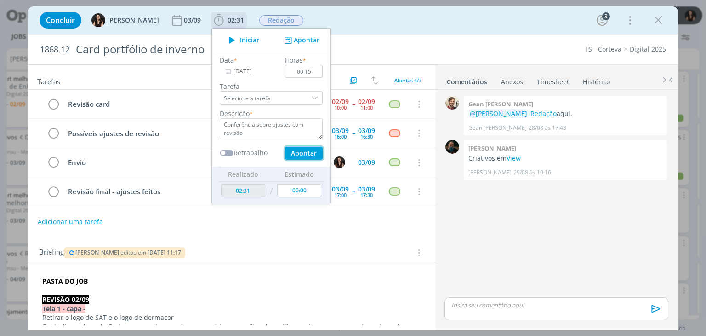
click at [285, 147] on button "Apontar" at bounding box center [304, 153] width 38 height 13
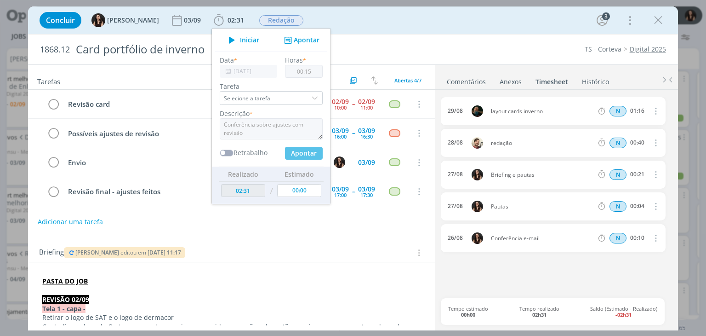
type input "02:46"
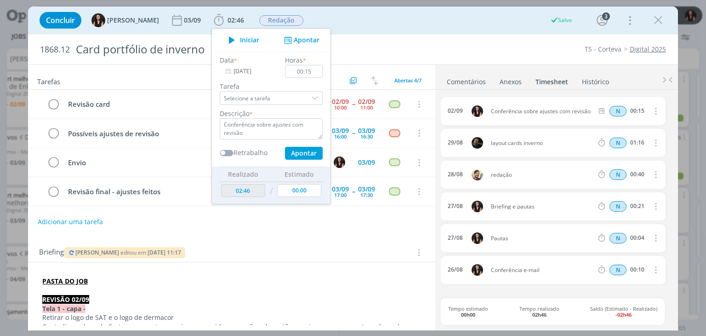
type input "00:00"
click at [365, 21] on div "Concluir Isabelle Silva 03/09 02:46 Iniciar Apontar Data * 02/09/2025 Horas * 0…" at bounding box center [353, 20] width 636 height 22
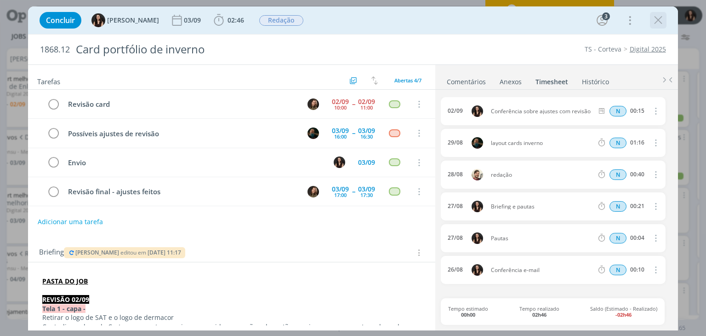
click at [660, 21] on icon "dialog" at bounding box center [658, 20] width 14 height 14
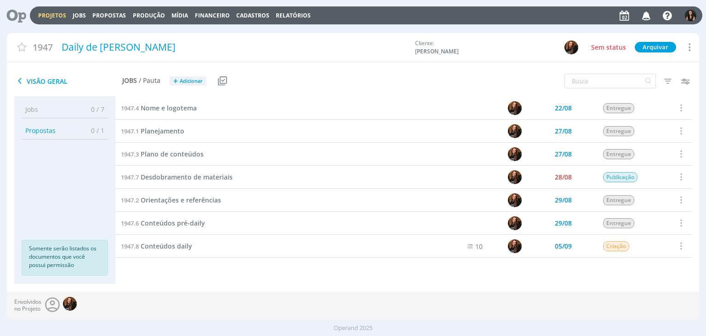
click at [648, 13] on icon "button" at bounding box center [647, 15] width 16 height 16
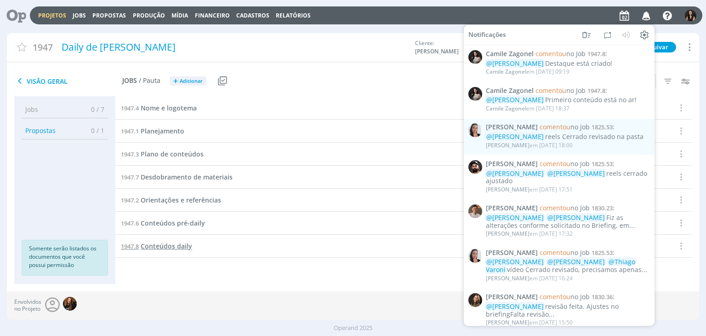
click at [159, 245] on span "Conteúdos daily" at bounding box center [166, 245] width 51 height 9
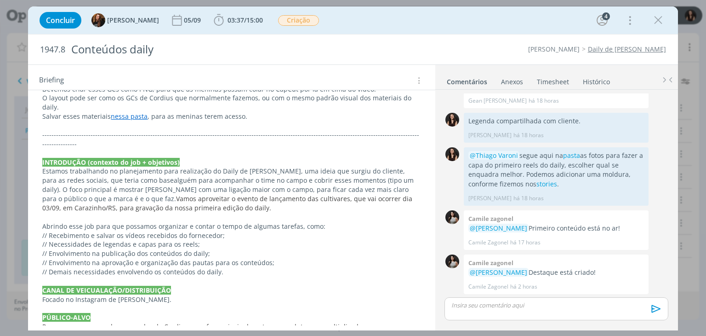
scroll to position [276, 0]
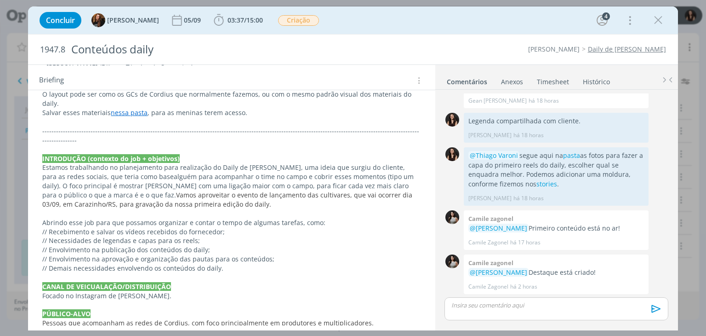
click at [132, 108] on link "nessa pasta" at bounding box center [129, 112] width 37 height 9
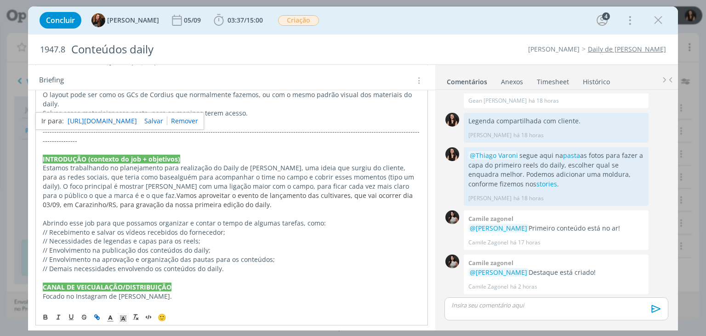
click at [136, 120] on link "https://drive.google.com/drive/folders/1Uk2I709_bHCPtIp7BaGMOe4213pjyaq1" at bounding box center [102, 121] width 69 height 12
click at [289, 74] on div "Briefing Briefings Predefinidos Versões do Briefing Ver Briefing do Projeto" at bounding box center [232, 80] width 387 height 12
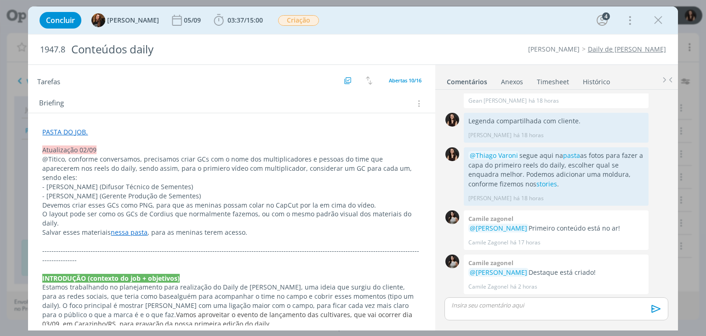
scroll to position [0, 0]
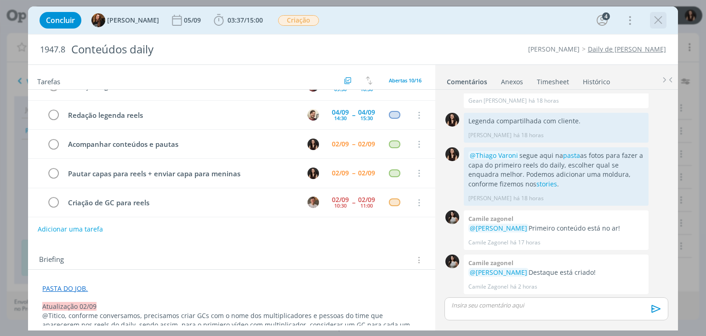
click at [656, 26] on icon "dialog" at bounding box center [658, 20] width 14 height 14
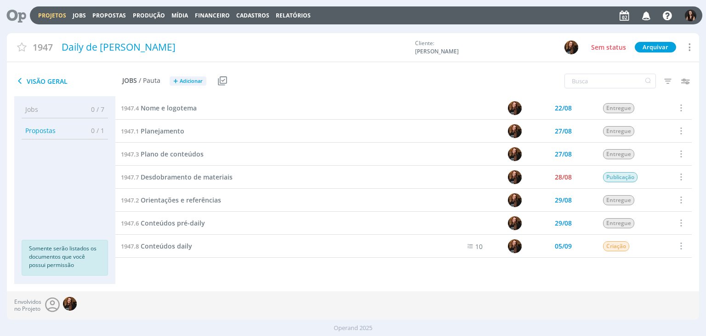
click at [23, 12] on icon at bounding box center [13, 15] width 19 height 18
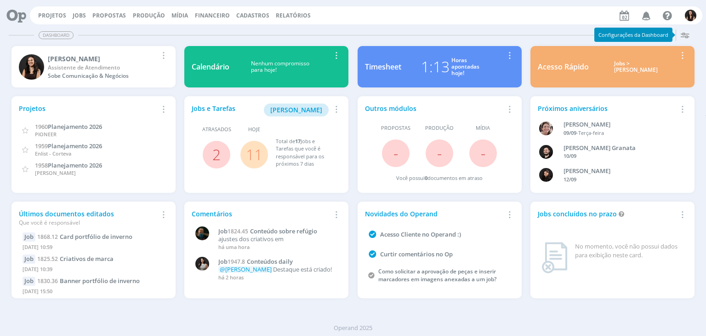
click at [255, 153] on link "11" at bounding box center [254, 154] width 17 height 20
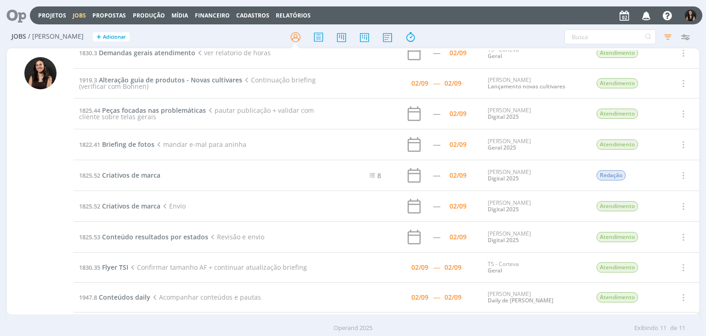
scroll to position [46, 0]
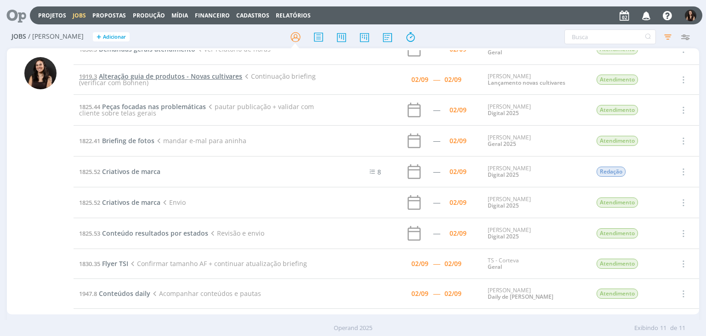
click at [189, 72] on span "Alteração guia de produtos - Novas cultivares" at bounding box center [170, 76] width 143 height 9
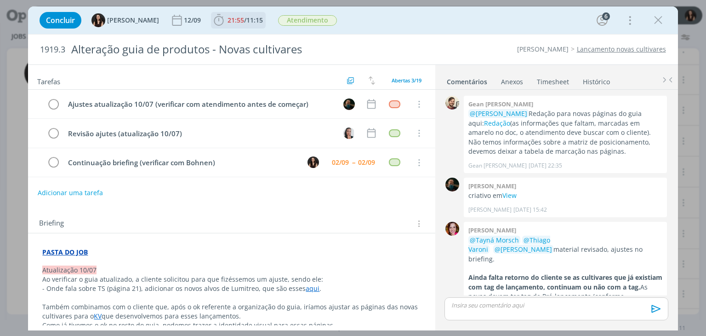
scroll to position [585, 0]
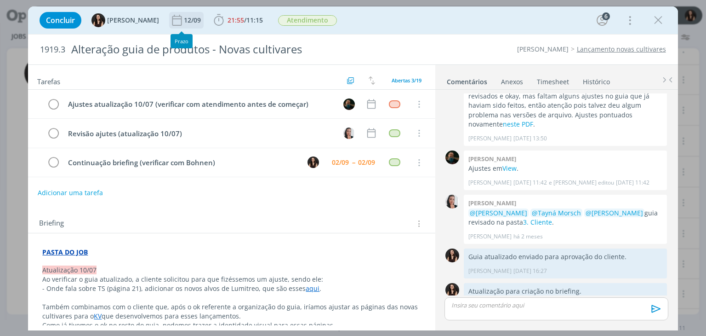
click at [186, 23] on div "12/09" at bounding box center [193, 20] width 19 height 6
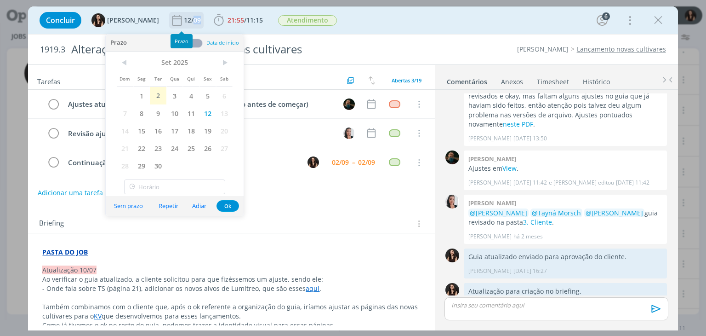
click at [186, 23] on div "12/09" at bounding box center [193, 20] width 19 height 6
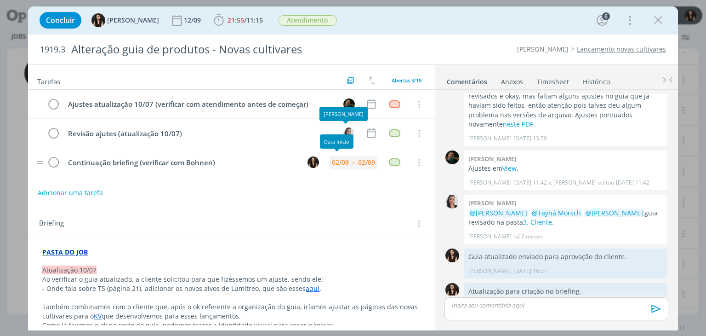
click at [348, 160] on div "02/09 -- 02/09" at bounding box center [354, 162] width 48 height 14
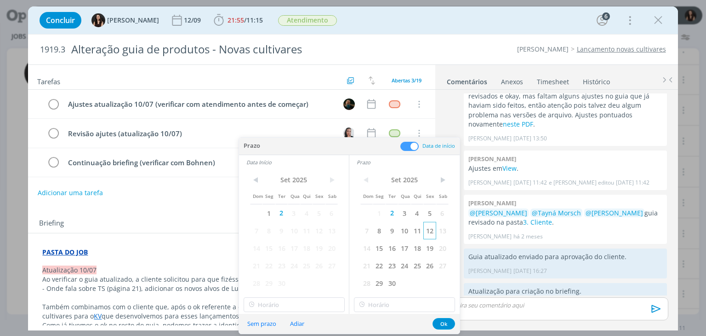
click at [432, 233] on span "12" at bounding box center [429, 230] width 12 height 17
click at [319, 231] on span "12" at bounding box center [319, 230] width 12 height 17
click at [439, 324] on button "Ok" at bounding box center [444, 323] width 23 height 11
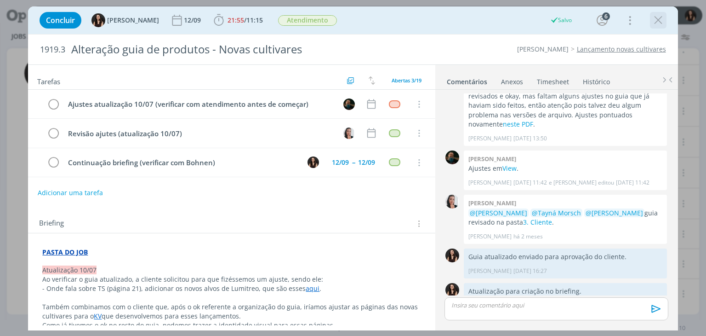
scroll to position [46, 0]
click at [656, 21] on icon "dialog" at bounding box center [658, 20] width 14 height 14
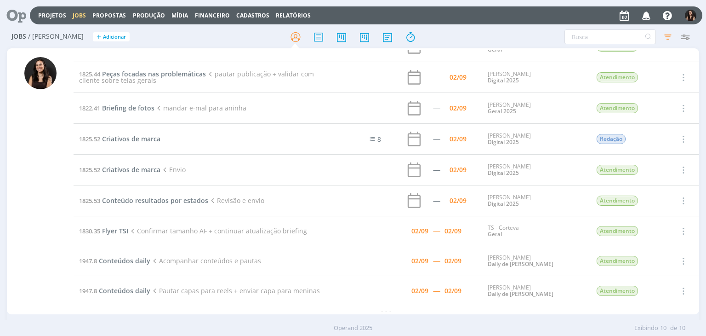
scroll to position [51, 0]
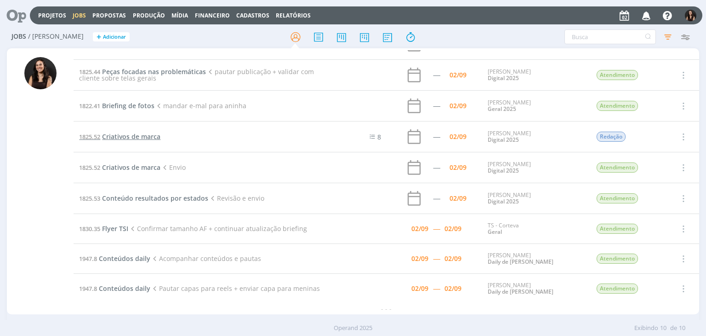
click at [141, 140] on span "Criativos de marca" at bounding box center [131, 136] width 58 height 9
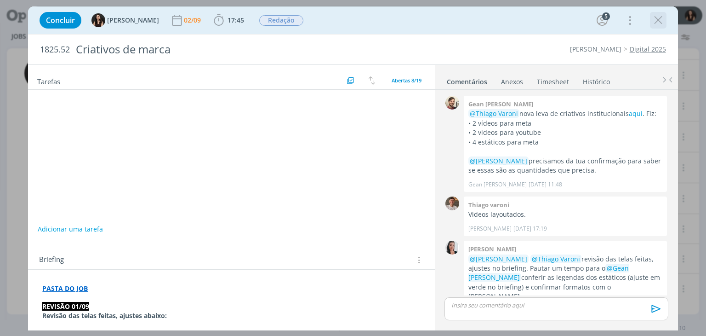
scroll to position [15, 0]
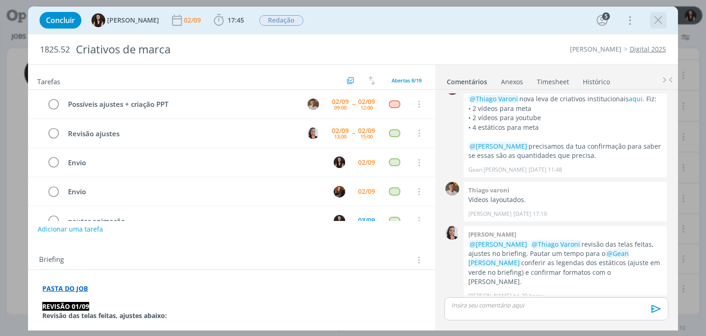
click at [660, 23] on icon "dialog" at bounding box center [658, 20] width 14 height 14
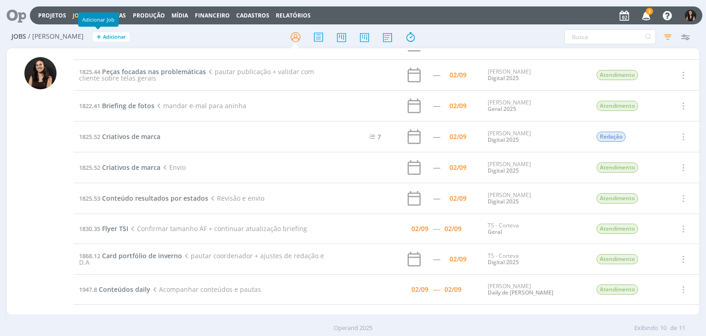
click at [46, 11] on div "Projetos Jobs Propostas Produção Mídia Financeiro Cadastros Relatórios 3 Notifi…" at bounding box center [366, 15] width 673 height 18
click at [50, 13] on link "Projetos" at bounding box center [52, 15] width 28 height 8
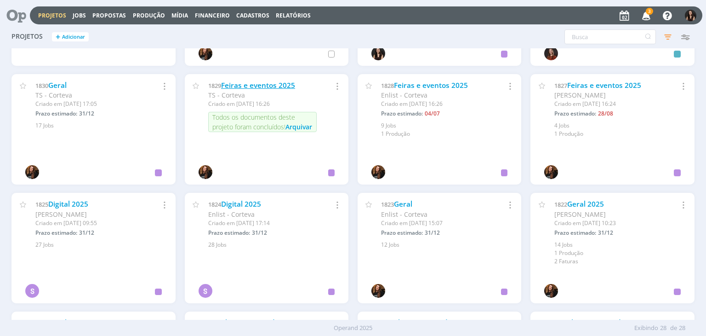
scroll to position [460, 0]
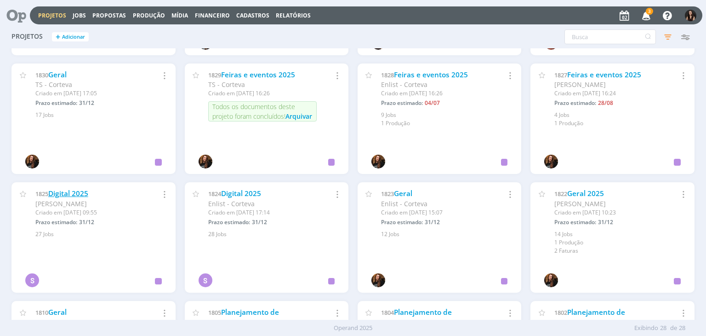
click at [86, 192] on link "Digital 2025" at bounding box center [68, 193] width 40 height 10
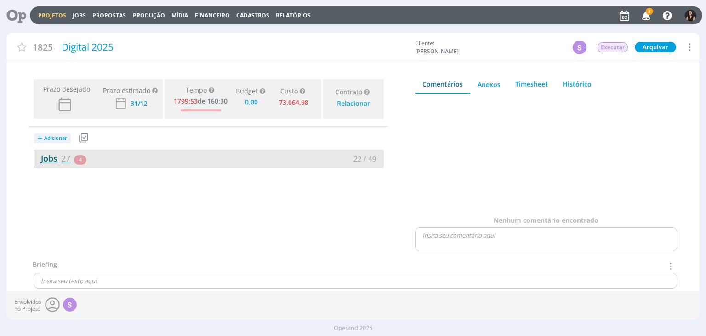
type input "0,00"
click at [64, 157] on span "27" at bounding box center [65, 158] width 9 height 11
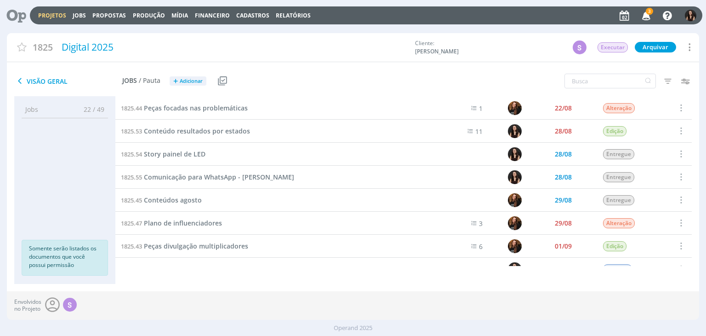
scroll to position [322, 0]
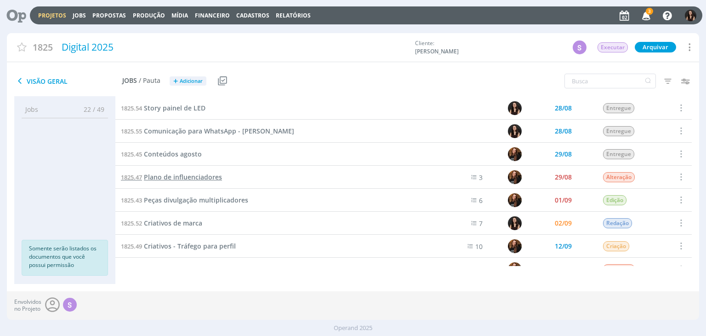
click at [217, 181] on span "Plano de influenciadores" at bounding box center [183, 176] width 78 height 9
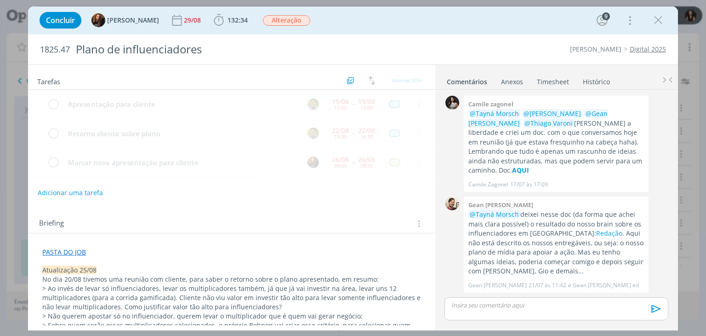
scroll to position [395, 0]
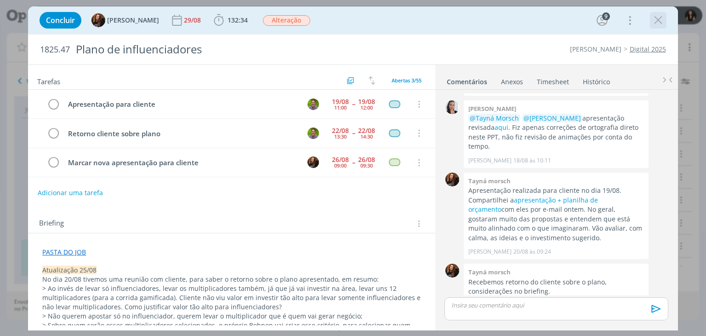
click at [653, 21] on icon "dialog" at bounding box center [658, 20] width 14 height 14
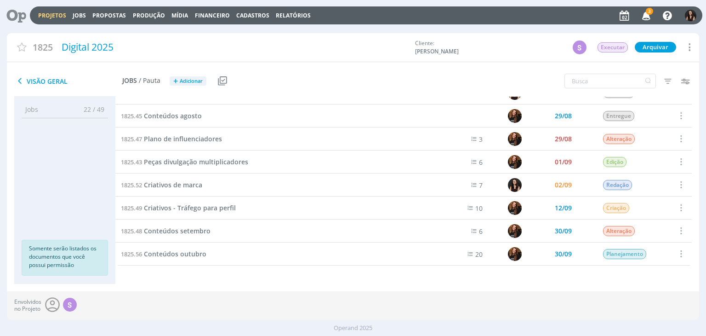
scroll to position [314, 0]
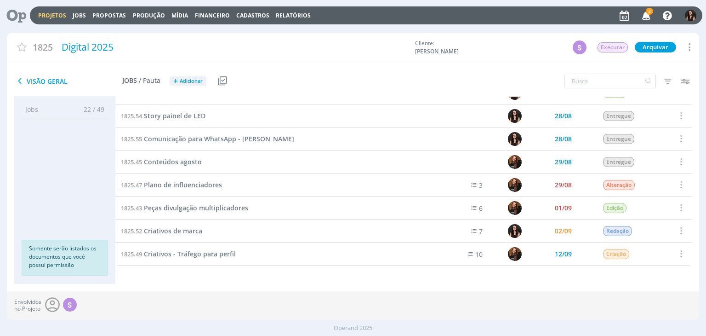
click at [208, 187] on span "Plano de influenciadores" at bounding box center [183, 184] width 78 height 9
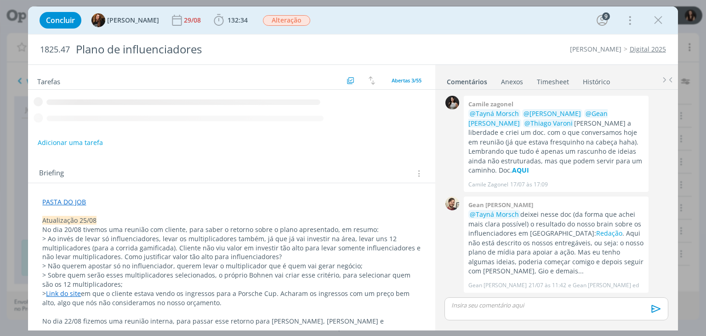
scroll to position [395, 0]
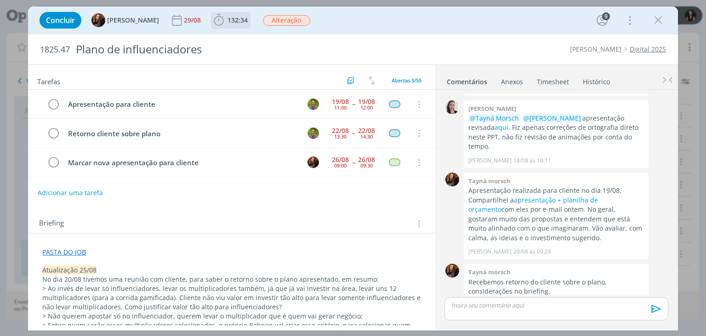
click at [226, 23] on b "132:34" at bounding box center [238, 20] width 24 height 6
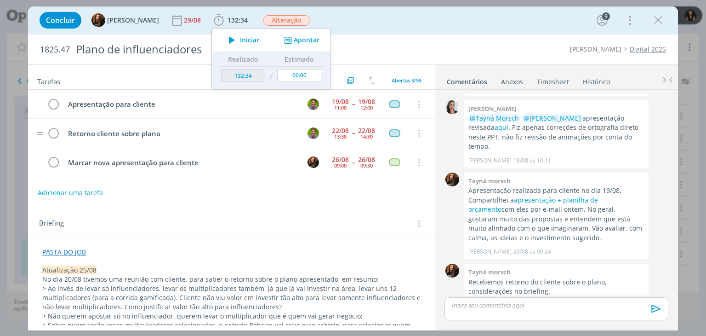
drag, startPoint x: 225, startPoint y: 40, endPoint x: 132, endPoint y: 125, distance: 125.3
click at [224, 41] on icon "dialog" at bounding box center [232, 40] width 16 height 12
click at [70, 189] on button "Adicionar uma tarefa" at bounding box center [69, 192] width 65 height 16
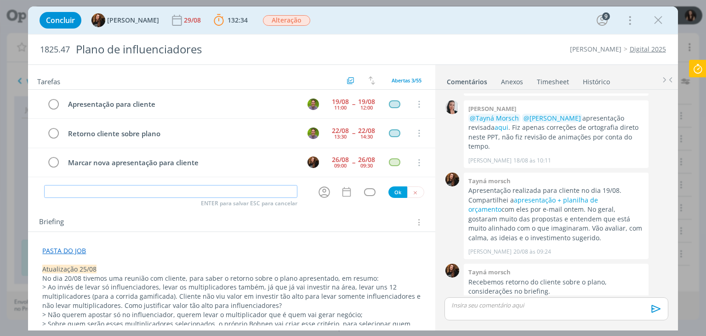
click at [319, 194] on icon "dialog" at bounding box center [324, 192] width 14 height 14
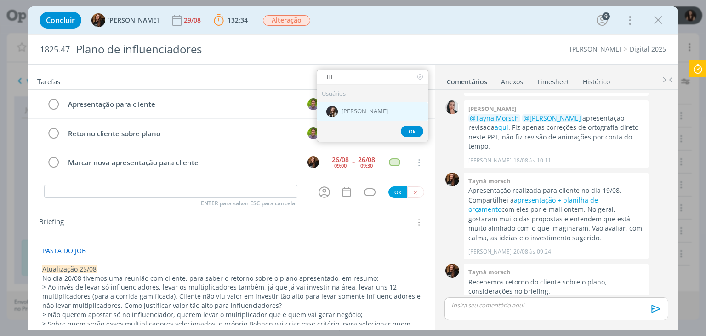
type input "LILI"
click at [342, 111] on span "[PERSON_NAME]" at bounding box center [365, 111] width 46 height 7
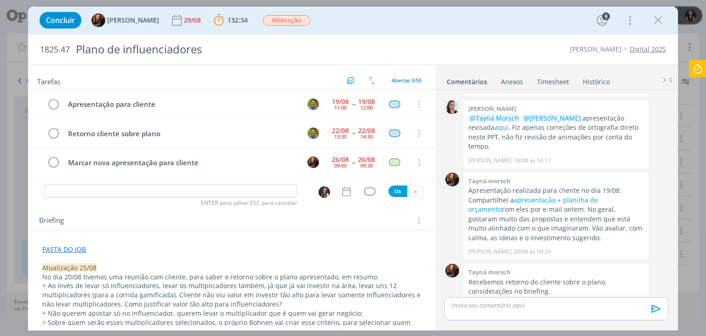
drag, startPoint x: 96, startPoint y: 199, endPoint x: 97, endPoint y: 187, distance: 12.0
click at [96, 199] on div "Tarefas Usar Job de template Criar template a partir deste job Visualizar Templ…" at bounding box center [231, 195] width 407 height 260
click at [97, 187] on input "dialog" at bounding box center [170, 190] width 253 height 13
type input "cONTINUAÇÃO DO PLANO E IDEIA"
click at [345, 191] on icon "dialog" at bounding box center [347, 191] width 12 height 12
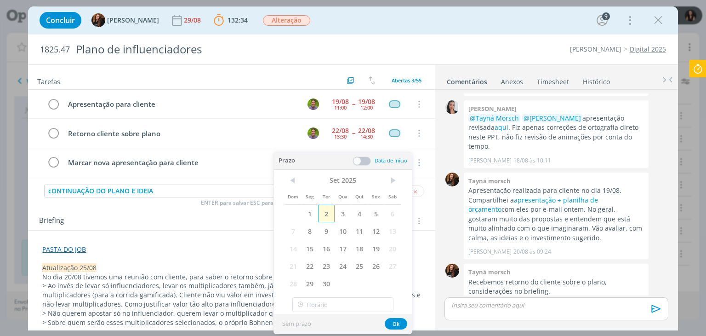
click at [329, 212] on span "2" at bounding box center [326, 213] width 17 height 17
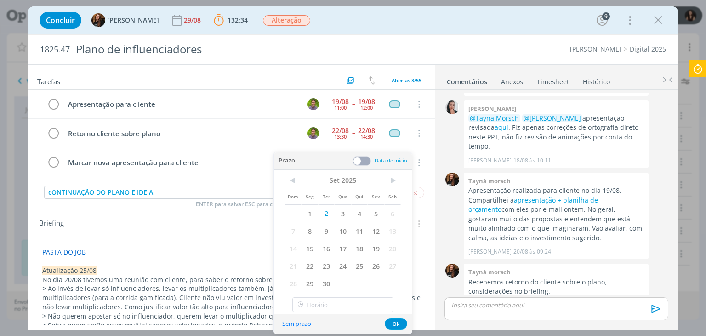
click at [362, 159] on span at bounding box center [362, 160] width 18 height 9
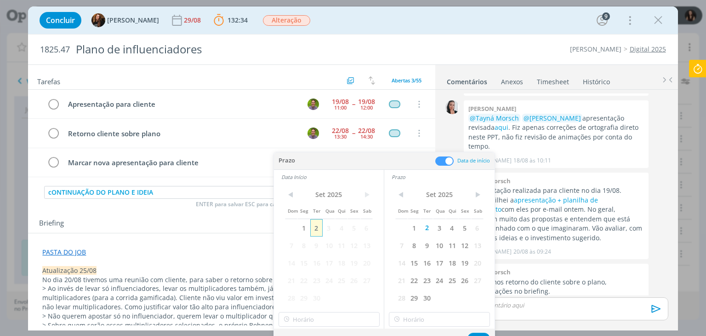
click at [318, 229] on span "2" at bounding box center [316, 227] width 12 height 17
click at [314, 325] on input "12:00" at bounding box center [329, 319] width 101 height 15
click at [299, 269] on div "13:00" at bounding box center [330, 268] width 103 height 17
type input "13:00"
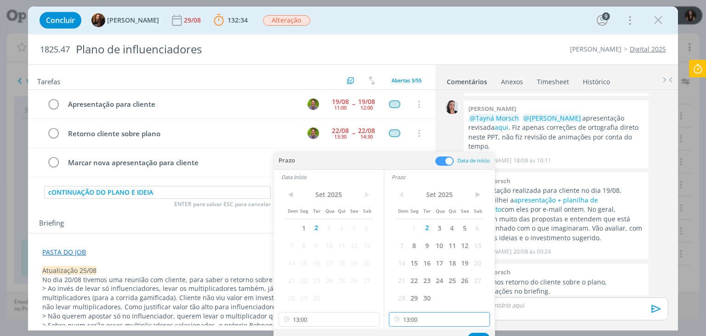
click at [441, 322] on input "13:00" at bounding box center [439, 319] width 101 height 15
click at [410, 255] on div "18:00" at bounding box center [440, 257] width 103 height 17
type input "18:00"
click at [473, 335] on button "Ok" at bounding box center [479, 337] width 23 height 11
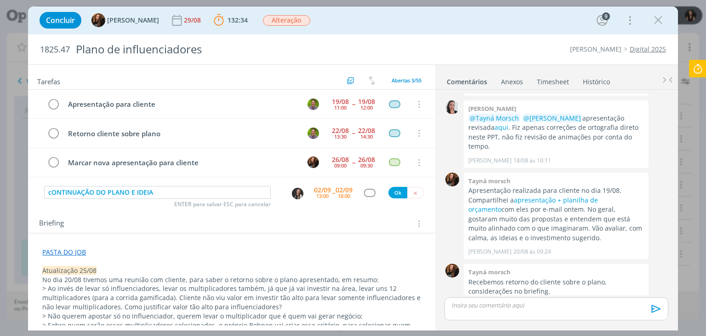
click at [364, 188] on div "dialog" at bounding box center [369, 192] width 11 height 8
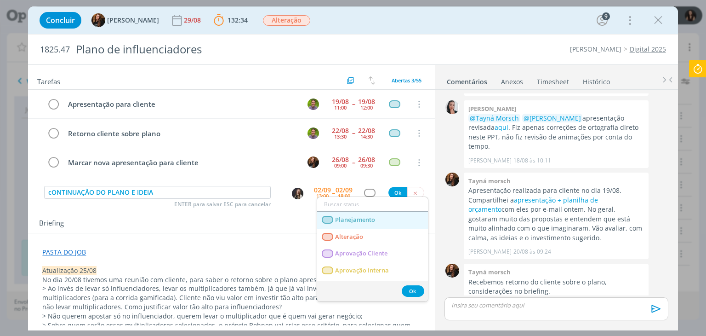
click at [373, 222] on span "Planejamento" at bounding box center [356, 219] width 40 height 7
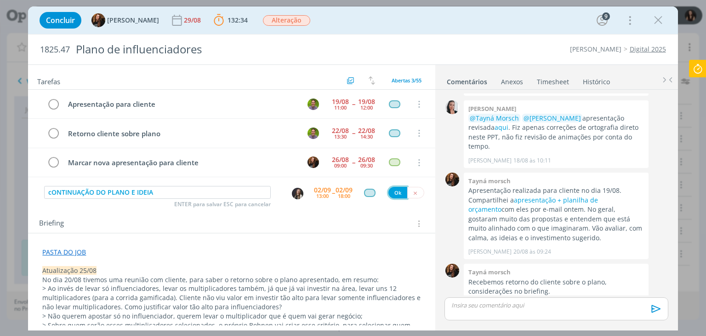
click at [388, 192] on button "Ok" at bounding box center [397, 192] width 19 height 11
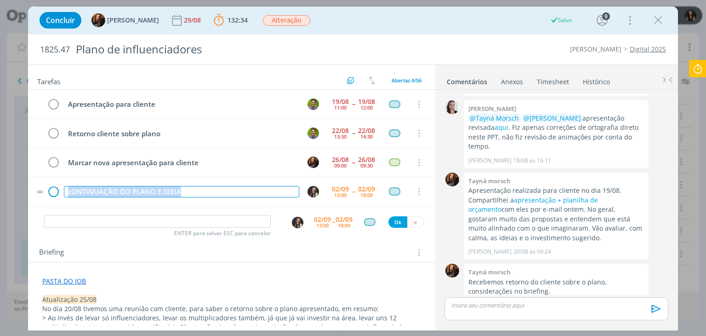
drag, startPoint x: 187, startPoint y: 190, endPoint x: 50, endPoint y: 194, distance: 137.5
click at [50, 194] on tr "cONTINUAÇÃO DO PLANO E IDEIA 02/09 13:00 -- 02/09 18:00 Cancelar" at bounding box center [231, 191] width 407 height 29
drag, startPoint x: 188, startPoint y: 188, endPoint x: 46, endPoint y: 171, distance: 143.4
click at [48, 171] on div "Apresentação para cliente 19/08 11:00 -- 19/08 12:00 Cancelar Retorno cliente s…" at bounding box center [231, 148] width 407 height 116
copy div "Continuação plano e ideias"
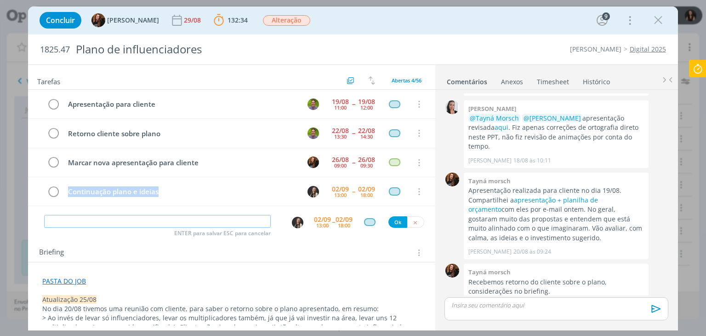
click at [64, 219] on input "dialog" at bounding box center [157, 221] width 227 height 13
paste input "Continuação plano e ideias"
type input "Continuação plano e ideias"
click at [317, 222] on div "13:00" at bounding box center [322, 224] width 12 height 5
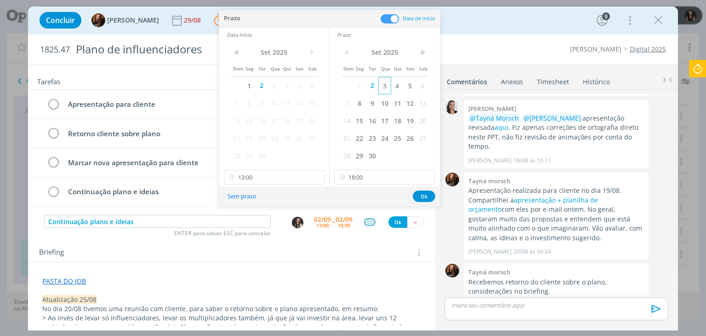
click at [383, 85] on span "3" at bounding box center [384, 85] width 12 height 17
click at [272, 80] on span "3" at bounding box center [274, 85] width 12 height 17
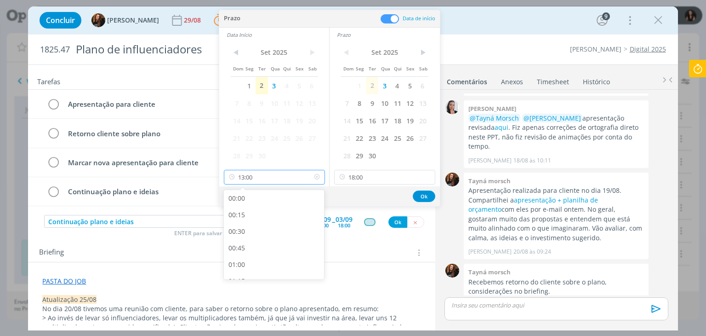
click at [281, 182] on input "13:00" at bounding box center [274, 177] width 101 height 15
click at [248, 239] on div "09:00" at bounding box center [275, 233] width 103 height 17
type input "09:00"
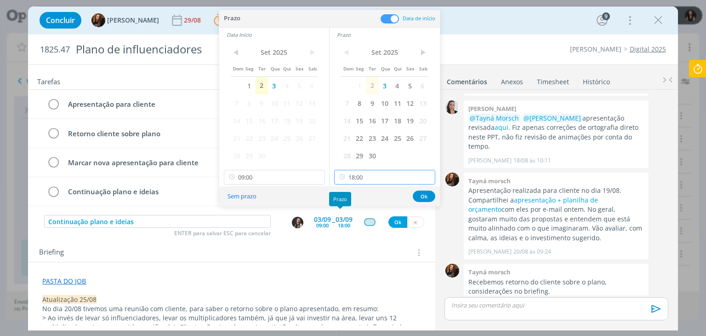
click at [368, 181] on input "18:00" at bounding box center [384, 177] width 101 height 15
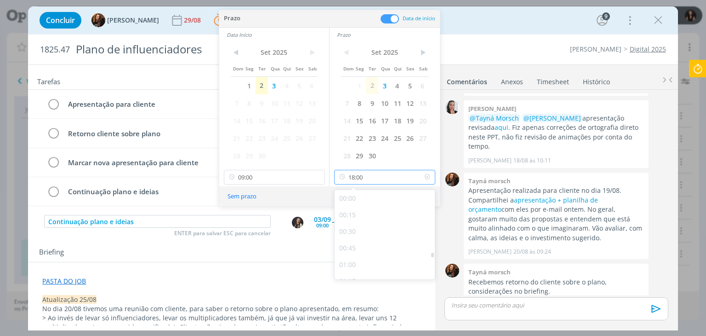
scroll to position [1122, 0]
click at [365, 267] on div "18:00" at bounding box center [386, 268] width 103 height 17
drag, startPoint x: 421, startPoint y: 194, endPoint x: 392, endPoint y: 208, distance: 31.7
click at [418, 196] on button "Ok" at bounding box center [424, 195] width 23 height 11
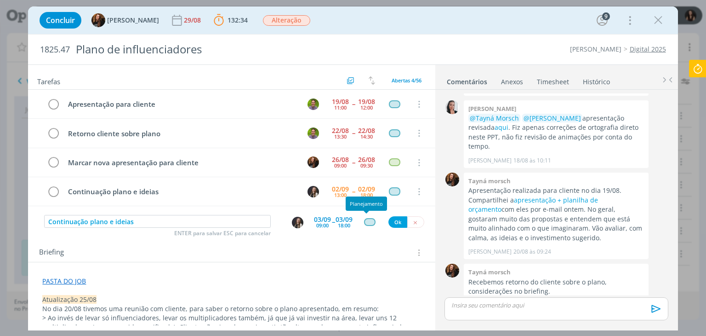
click at [364, 218] on div "dialog" at bounding box center [369, 222] width 11 height 8
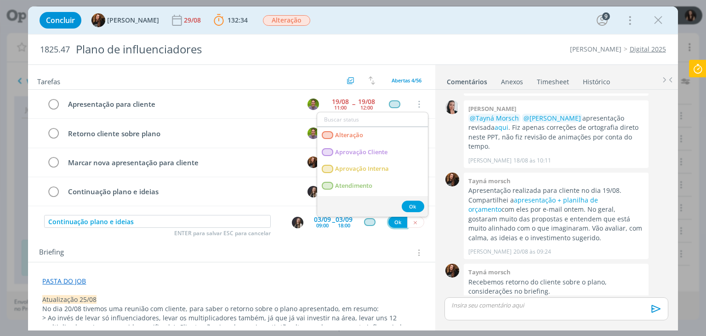
click at [391, 217] on button "Ok" at bounding box center [397, 221] width 19 height 11
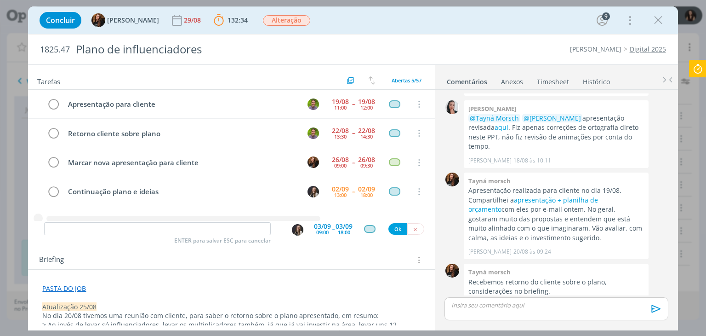
scroll to position [12, 0]
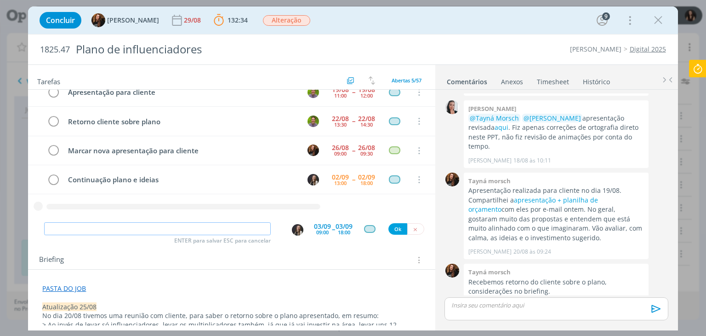
click at [390, 217] on div "Apresentação para cliente 19/08 11:00 -- 19/08 12:00 Cancelar Retorno cliente s…" at bounding box center [231, 155] width 407 height 131
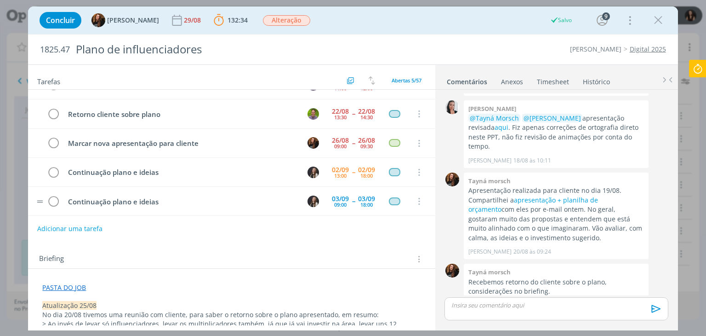
scroll to position [20, 0]
click at [548, 76] on link "Timesheet" at bounding box center [552, 79] width 33 height 13
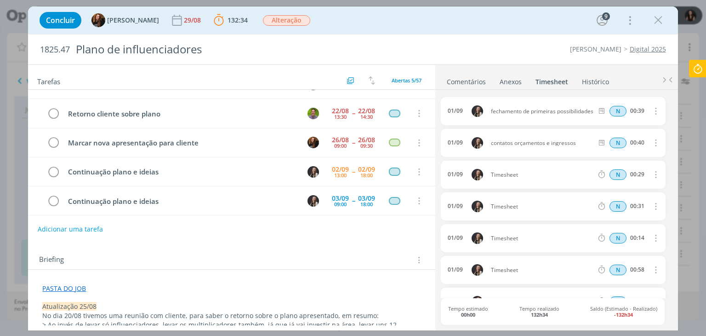
click at [454, 80] on link "Comentários" at bounding box center [466, 79] width 40 height 13
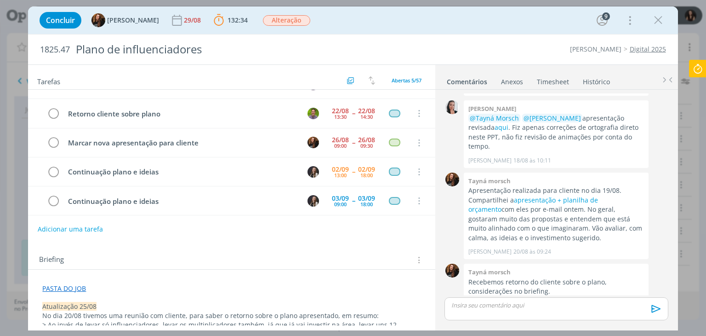
click at [551, 80] on link "Timesheet" at bounding box center [552, 79] width 33 height 13
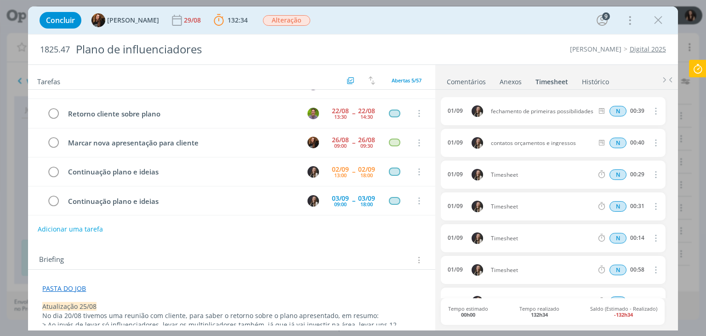
click at [462, 79] on link "Comentários" at bounding box center [466, 79] width 40 height 13
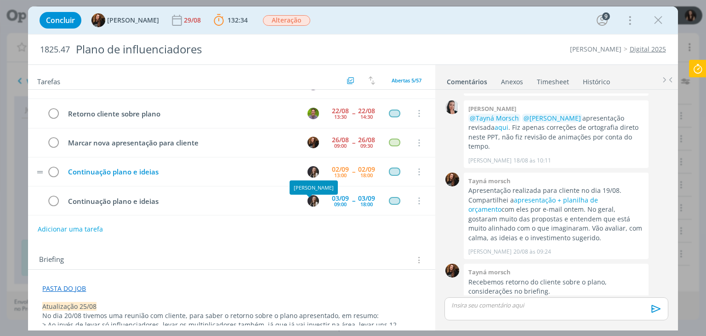
scroll to position [0, 0]
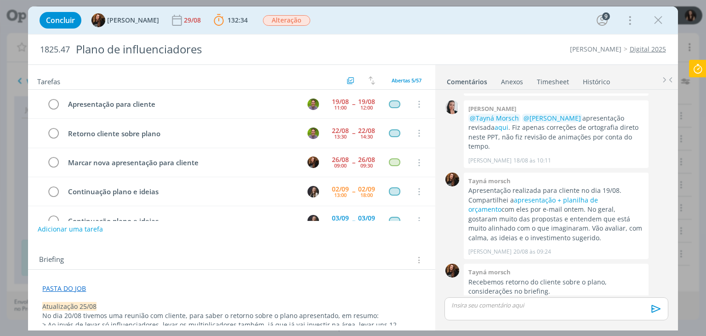
click at [706, 70] on icon at bounding box center [698, 69] width 17 height 18
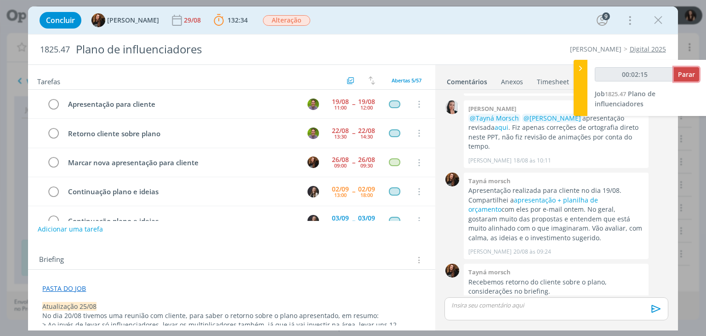
click at [679, 68] on button "Parar" at bounding box center [686, 74] width 25 height 14
click at [682, 68] on button "Parar" at bounding box center [686, 74] width 25 height 14
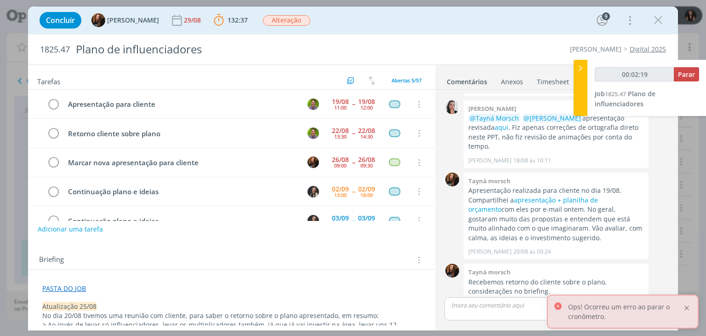
click at [688, 307] on div at bounding box center [687, 307] width 8 height 8
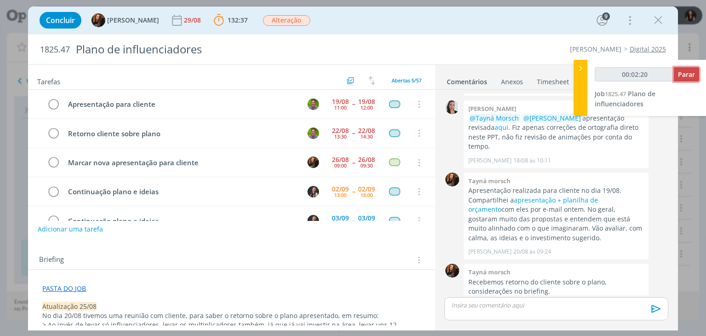
click at [679, 70] on span "Parar" at bounding box center [686, 74] width 17 height 9
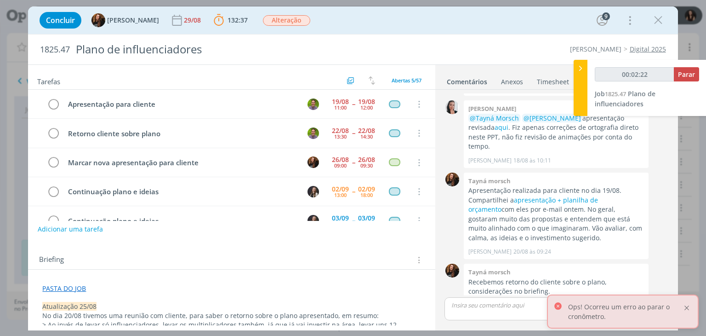
type input "00:03:00"
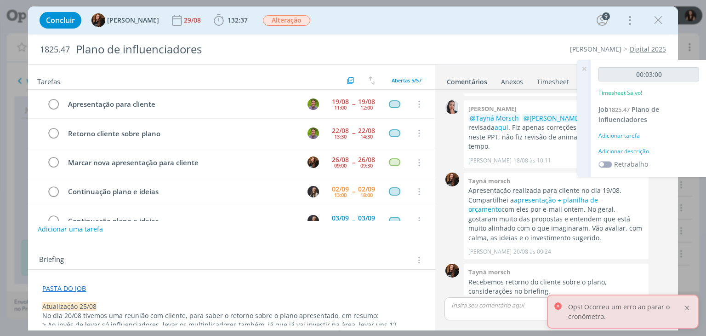
click at [689, 309] on div at bounding box center [687, 307] width 8 height 8
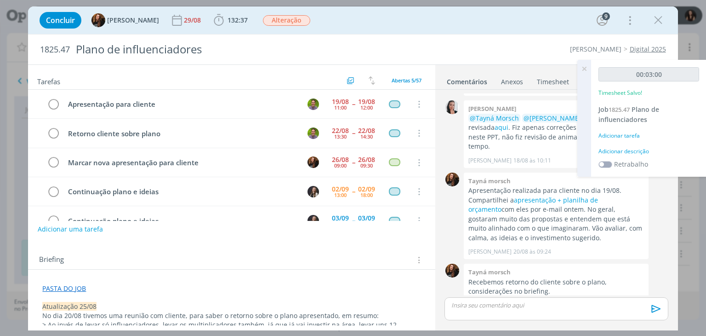
click at [628, 150] on div "Adicionar descrição" at bounding box center [649, 151] width 101 height 8
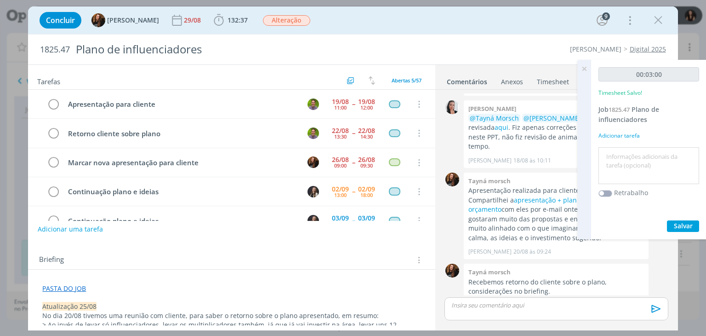
click at [626, 156] on textarea at bounding box center [649, 165] width 96 height 33
type textarea "Atualização pautas"
click at [686, 224] on span "Salvar" at bounding box center [683, 225] width 19 height 9
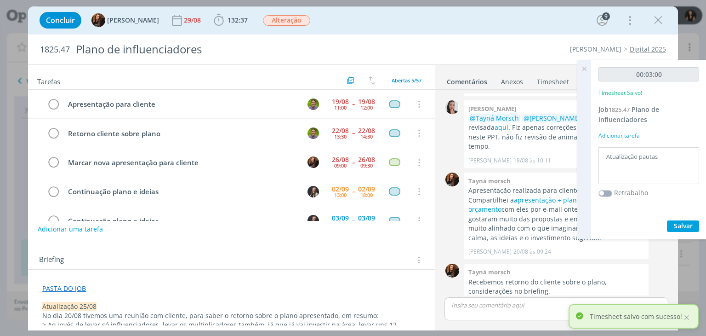
click at [584, 68] on icon at bounding box center [584, 69] width 17 height 18
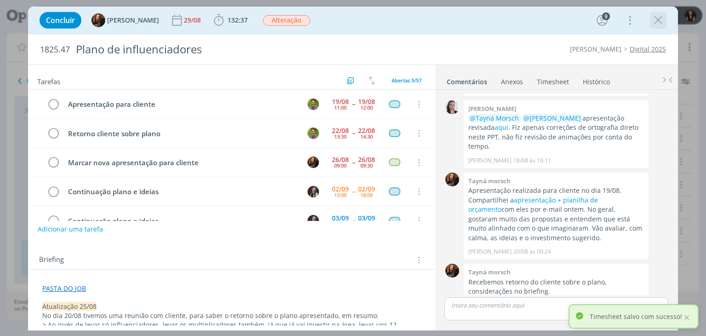
click at [656, 24] on icon "dialog" at bounding box center [658, 20] width 14 height 14
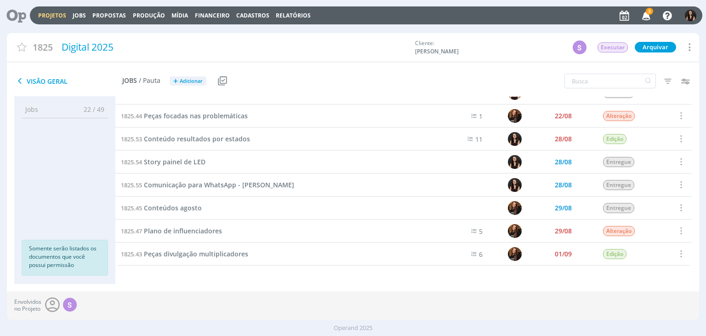
scroll to position [314, 0]
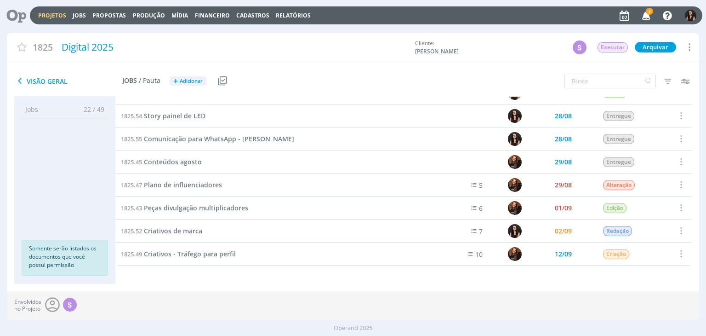
drag, startPoint x: 19, startPoint y: 15, endPoint x: 28, endPoint y: 22, distance: 11.1
click at [19, 15] on icon at bounding box center [13, 15] width 19 height 18
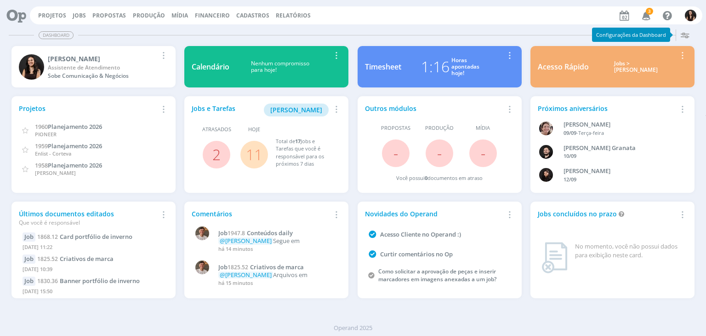
click at [250, 153] on link "11" at bounding box center [254, 154] width 17 height 20
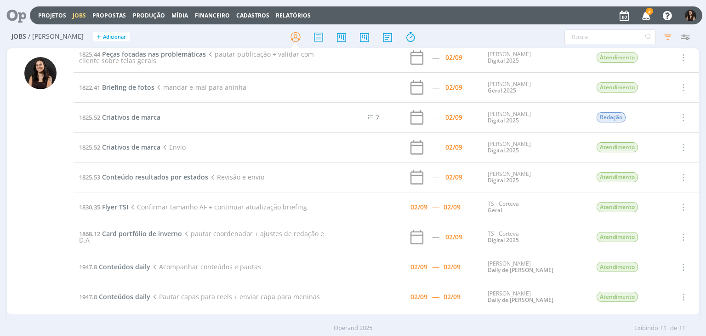
scroll to position [75, 0]
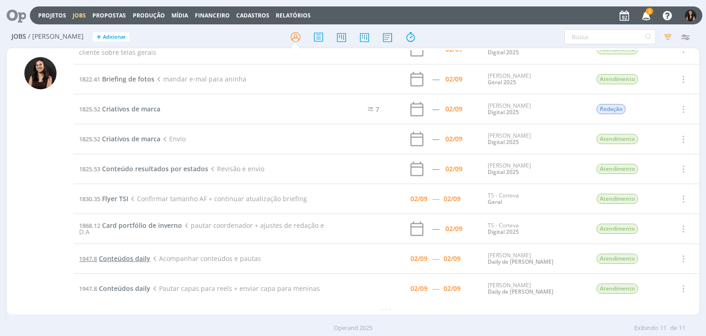
click at [124, 254] on span "Conteúdos daily" at bounding box center [124, 258] width 51 height 9
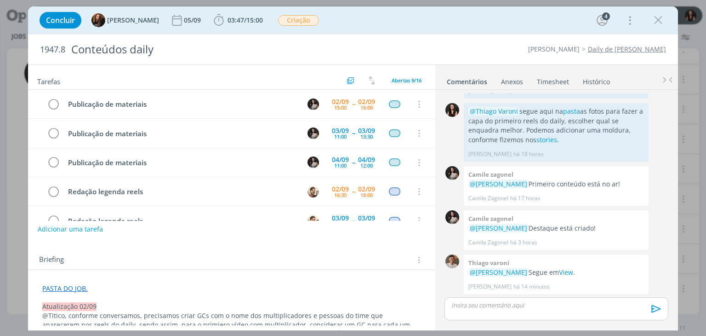
scroll to position [135, 0]
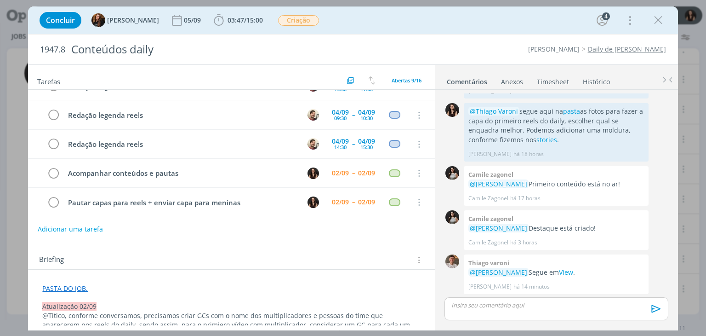
click at [240, 11] on div "Concluir Tayná Morsch 05/09 03:47 / 15:00 Iniciar Apontar Data * 02/09/2025 Hor…" at bounding box center [353, 20] width 636 height 22
drag, startPoint x: 246, startPoint y: 26, endPoint x: 295, endPoint y: 31, distance: 48.9
click at [252, 25] on span "03:47 / 15:00" at bounding box center [238, 20] width 53 height 14
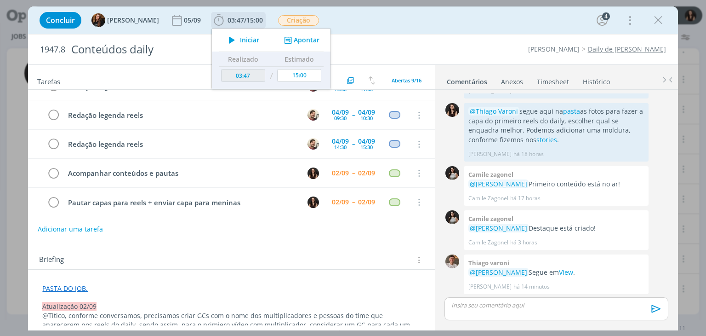
click at [305, 40] on button "Apontar" at bounding box center [301, 40] width 38 height 10
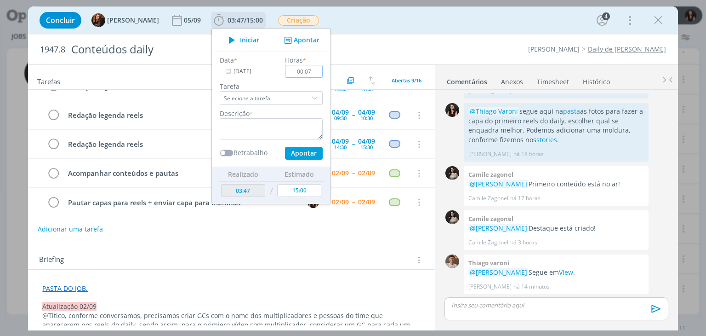
type input "00:07"
click at [282, 141] on div "Data * 02/09/2025 Horas * 00:07 Tarefa Selecione a tarefa Descrição * Retrabalh…" at bounding box center [271, 107] width 112 height 104
click at [285, 122] on textarea "dialog" at bounding box center [271, 128] width 103 height 21
type textarea "Atualização pastas"
click at [311, 151] on button "Apontar" at bounding box center [304, 153] width 38 height 13
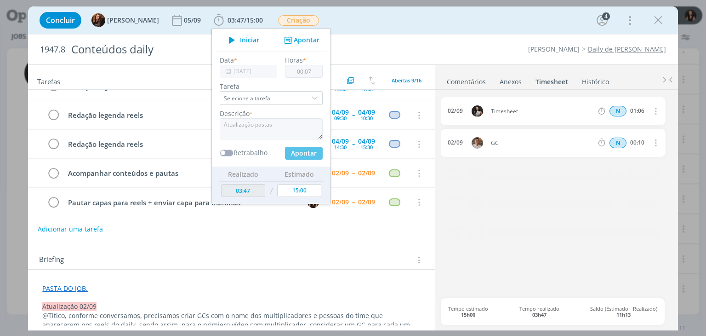
type input "05:00"
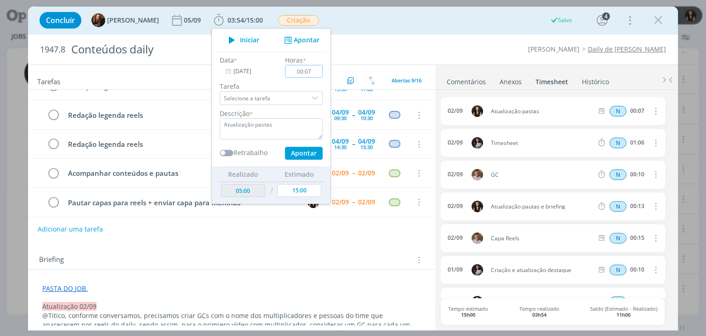
type input "00:00"
type input "03:54"
click at [393, 29] on div "Concluir Tayná Morsch 05/09 03:54 / 15:00 Iniciar Apontar Data * 02/09/2025 Hor…" at bounding box center [353, 20] width 636 height 22
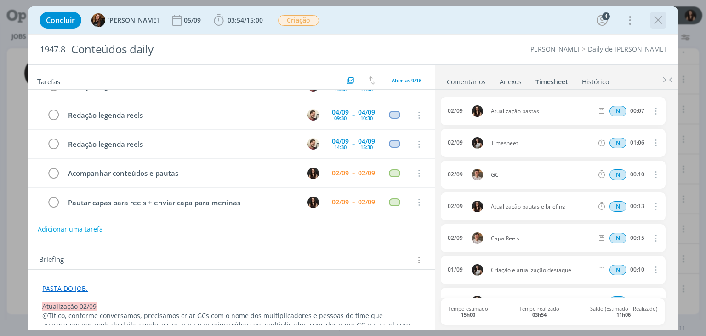
click at [659, 26] on icon "dialog" at bounding box center [658, 20] width 14 height 14
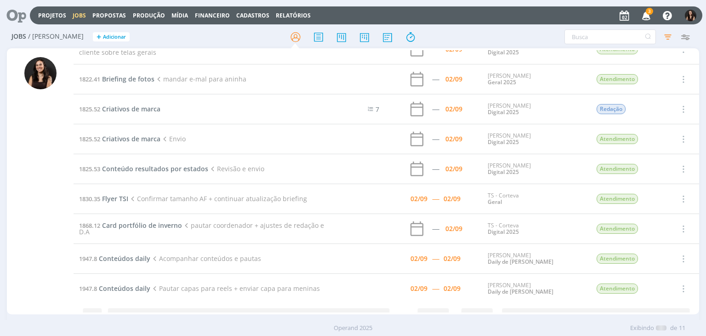
scroll to position [75, 0]
click at [653, 8] on icon "button" at bounding box center [647, 15] width 16 height 16
click at [23, 18] on icon at bounding box center [13, 15] width 19 height 18
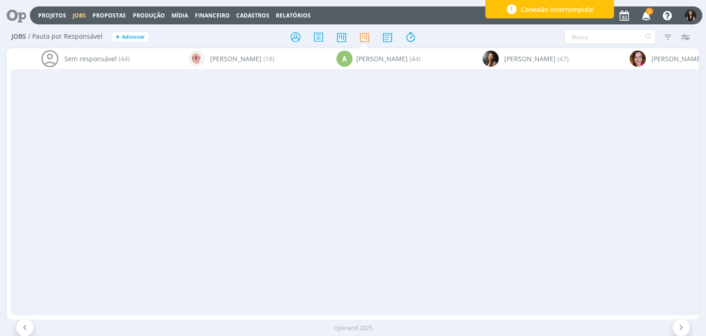
scroll to position [0, 2407]
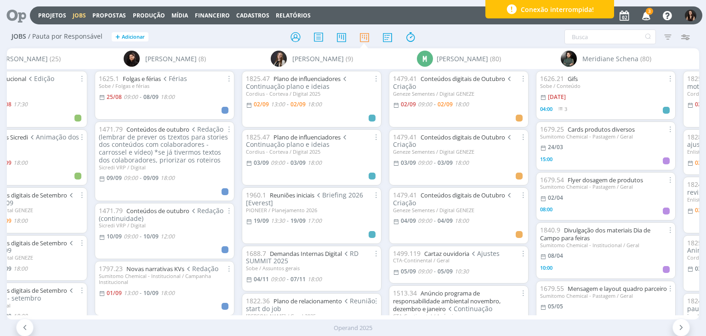
drag, startPoint x: 19, startPoint y: 11, endPoint x: 23, endPoint y: 7, distance: 5.9
click at [20, 11] on icon at bounding box center [13, 15] width 19 height 18
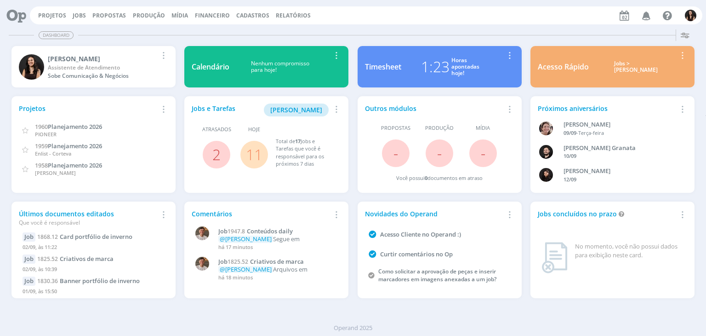
click at [252, 160] on link "11" at bounding box center [254, 154] width 17 height 20
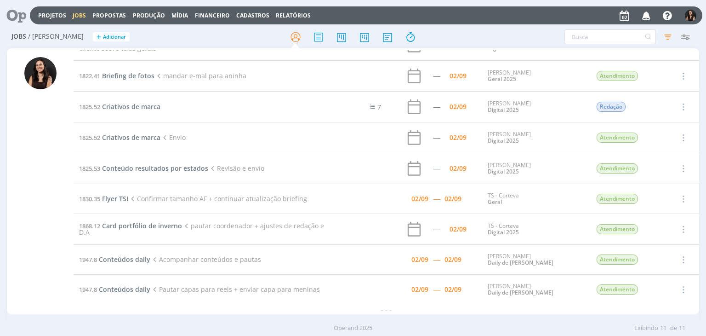
scroll to position [81, 0]
click at [144, 221] on span "Card portfólio de inverno" at bounding box center [142, 225] width 80 height 9
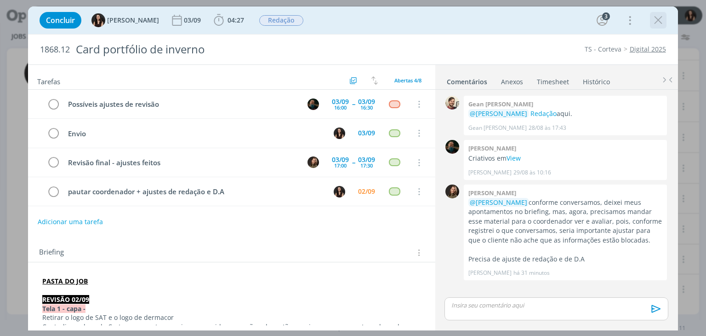
click at [656, 24] on icon "dialog" at bounding box center [658, 20] width 14 height 14
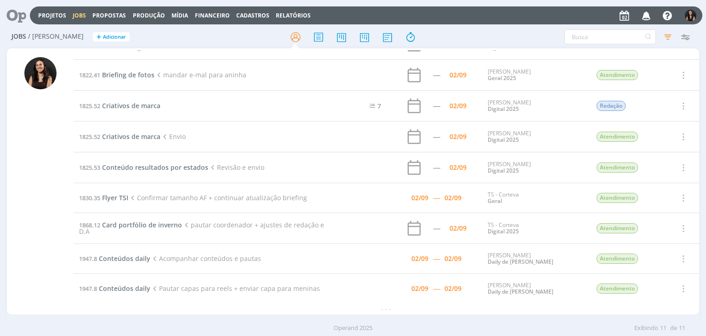
scroll to position [81, 0]
click at [120, 168] on span "Conteúdo resultados por estados" at bounding box center [155, 167] width 106 height 9
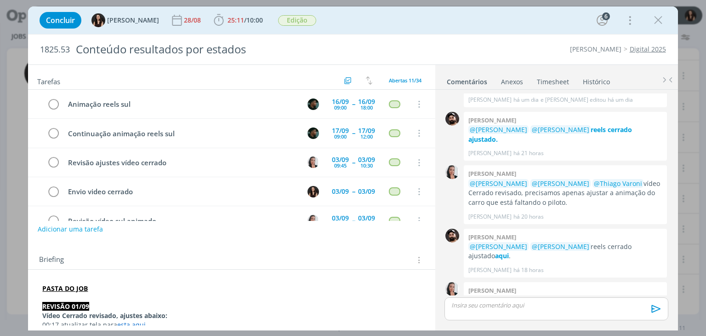
scroll to position [192, 0]
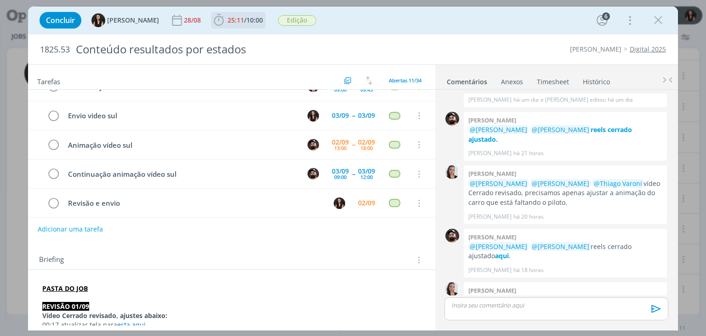
click at [229, 16] on span "25:11" at bounding box center [236, 20] width 17 height 9
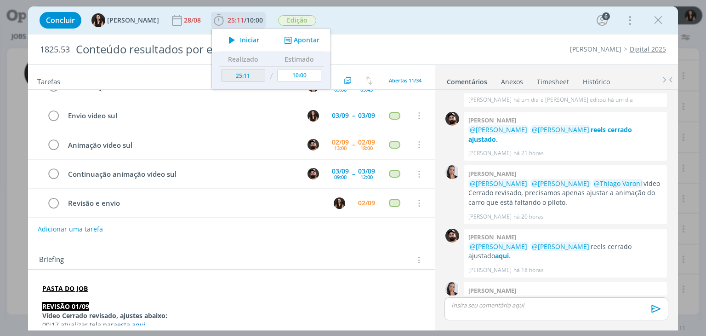
click at [240, 42] on span "Iniciar" at bounding box center [249, 40] width 19 height 6
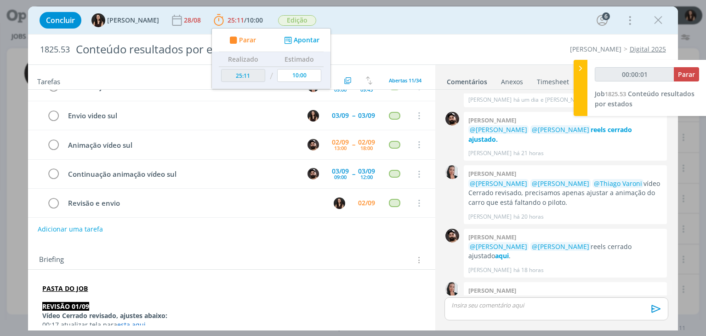
click at [629, 296] on link "3. Cliente" at bounding box center [641, 300] width 29 height 9
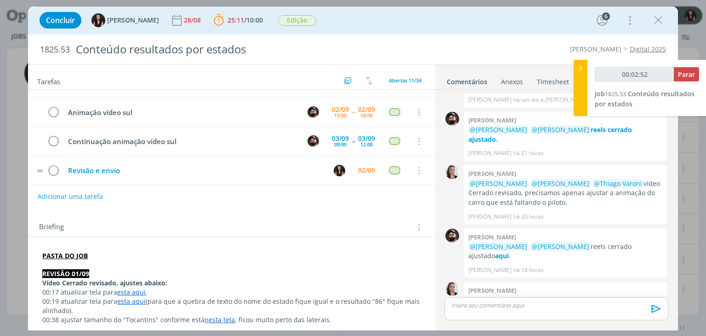
scroll to position [0, 0]
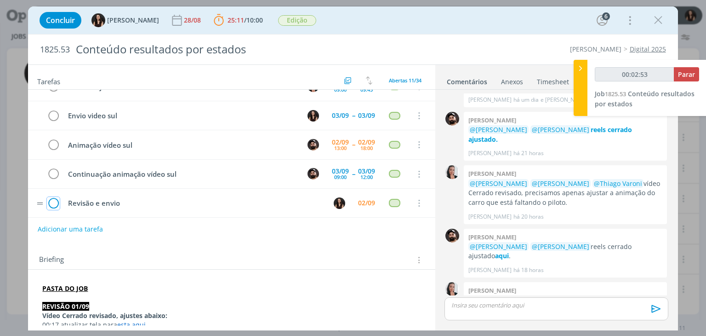
click at [56, 200] on icon "dialog" at bounding box center [53, 203] width 13 height 14
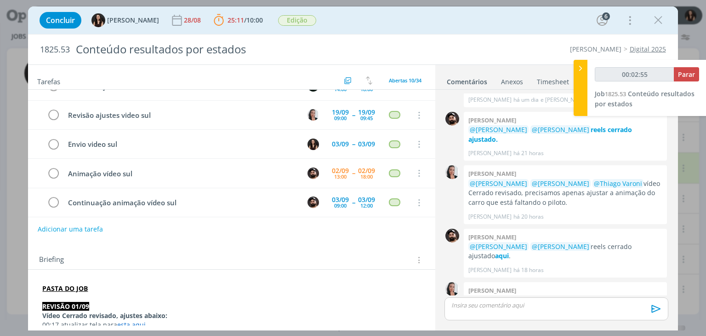
scroll to position [192, 0]
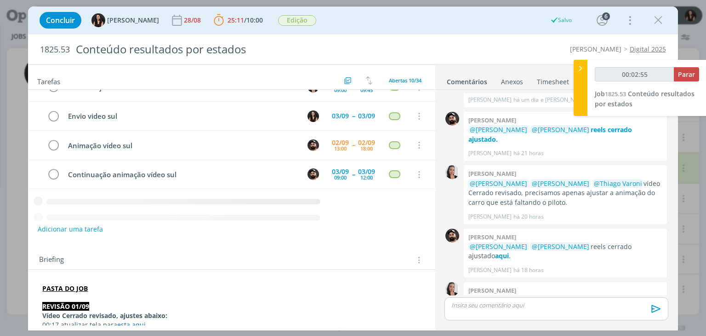
click at [513, 310] on div "dialog" at bounding box center [556, 308] width 223 height 23
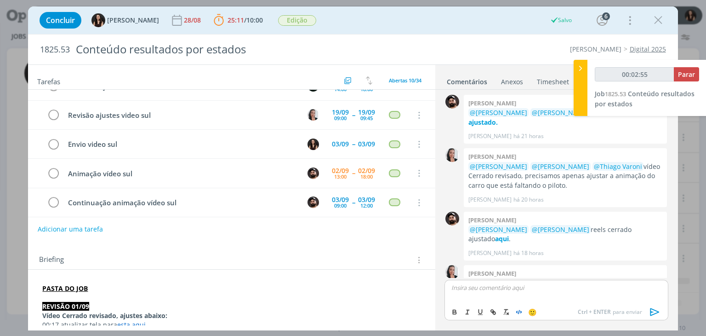
scroll to position [51, 0]
type input "00:02:57"
click at [653, 314] on icon "dialog" at bounding box center [654, 312] width 9 height 8
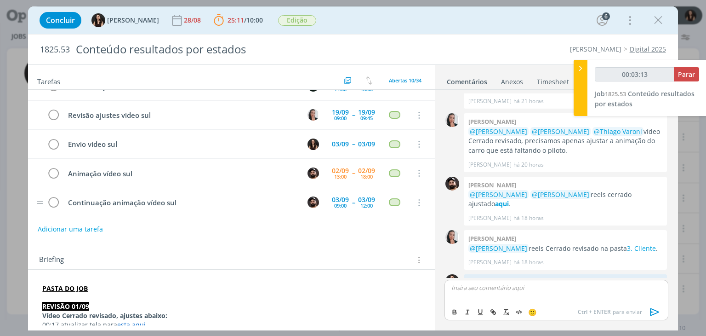
scroll to position [0, 0]
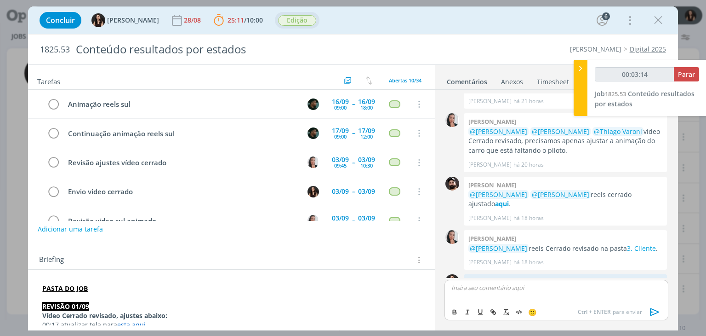
click at [278, 17] on span "Edição" at bounding box center [297, 20] width 38 height 11
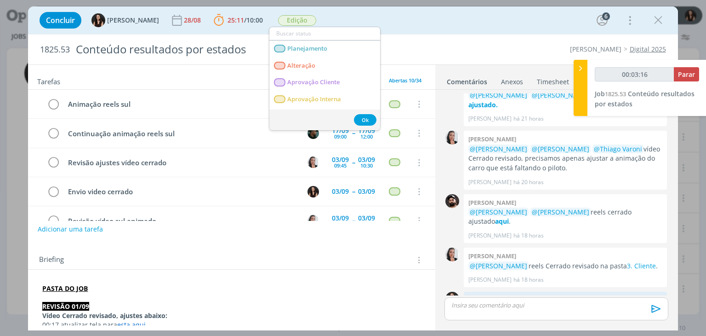
click at [395, 23] on div "Concluir [PERSON_NAME] 28/08 25:11 / 10:00 Parar Apontar Data * [DATE] Horas * …" at bounding box center [353, 20] width 636 height 22
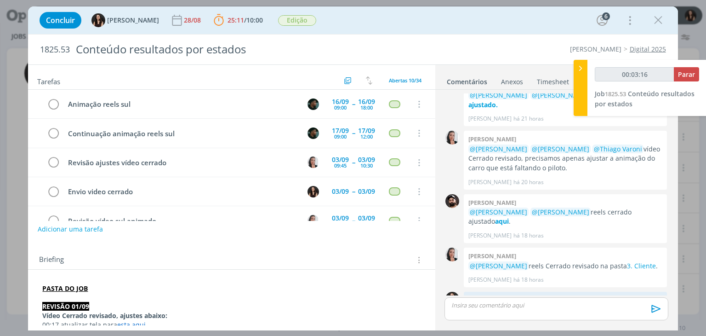
click at [688, 81] on div "00:03:16 Parar" at bounding box center [647, 78] width 104 height 22
type input "00:03:17"
click at [687, 76] on span "Parar" at bounding box center [686, 74] width 17 height 9
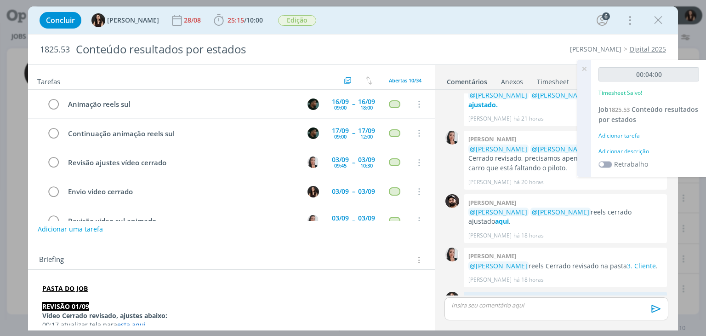
click at [630, 149] on div "Adicionar descrição" at bounding box center [649, 151] width 101 height 8
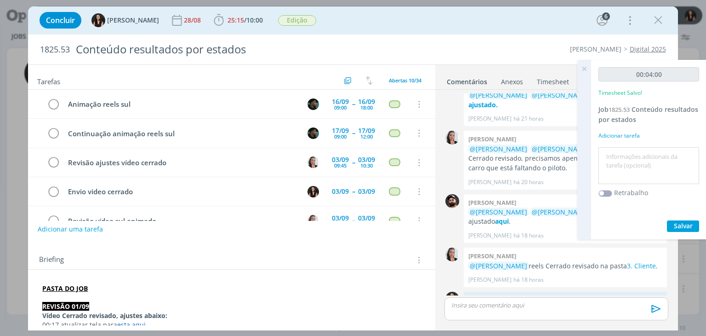
click at [629, 158] on textarea at bounding box center [649, 165] width 96 height 33
type textarea "Envio para cliente"
click at [670, 225] on button "Salvar" at bounding box center [683, 225] width 32 height 11
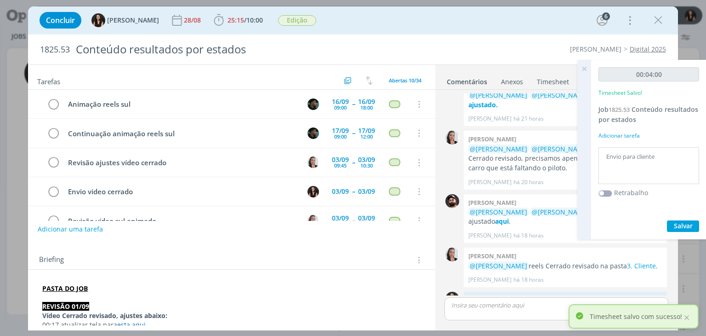
click at [587, 72] on icon at bounding box center [584, 69] width 17 height 18
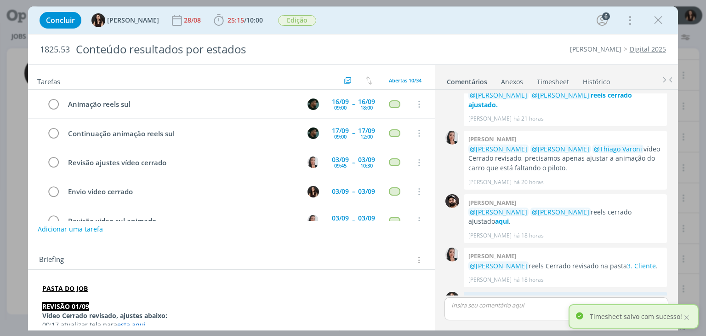
click at [522, 28] on div "Concluir [PERSON_NAME] 28/08 25:15 / 10:00 Iniciar Apontar Data * [DATE] Horas …" at bounding box center [353, 20] width 636 height 22
click at [656, 18] on icon "dialog" at bounding box center [658, 20] width 14 height 14
